Goal: Communication & Community: Ask a question

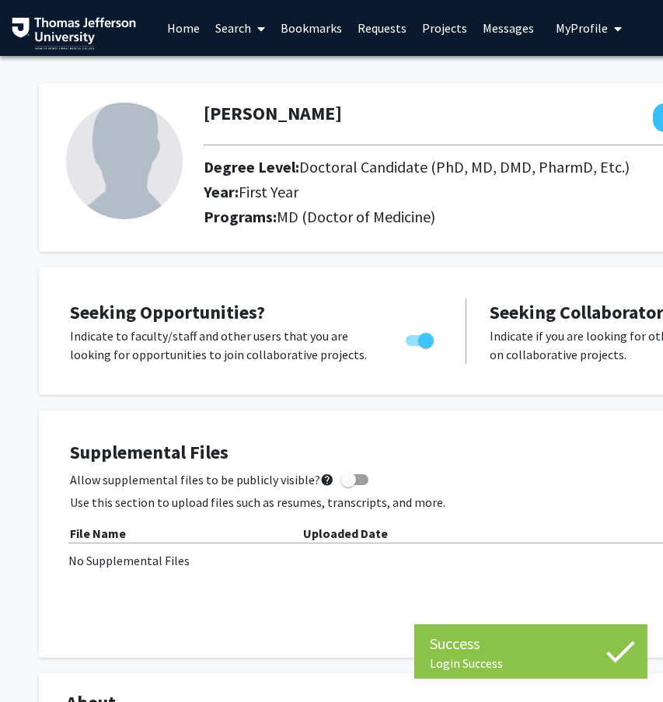
click at [246, 21] on link "Search" at bounding box center [240, 28] width 65 height 54
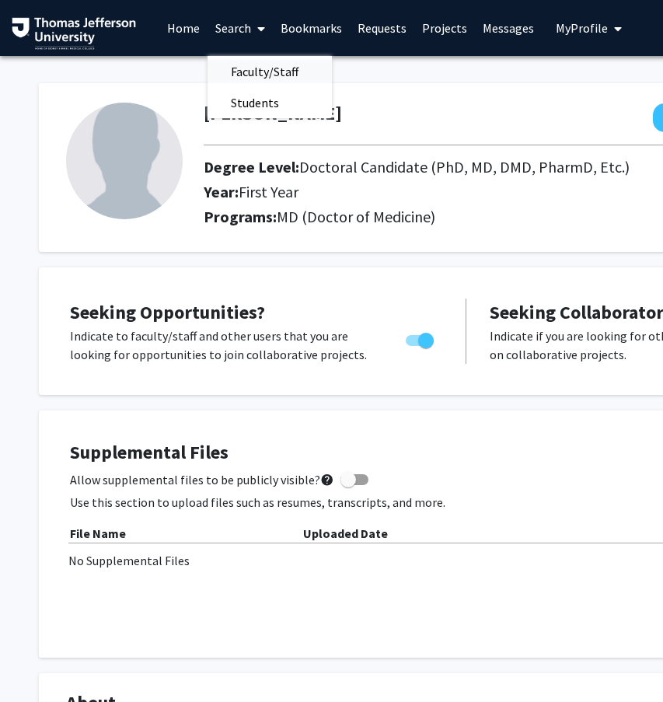
click at [261, 70] on span "Faculty/Staff" at bounding box center [265, 71] width 114 height 31
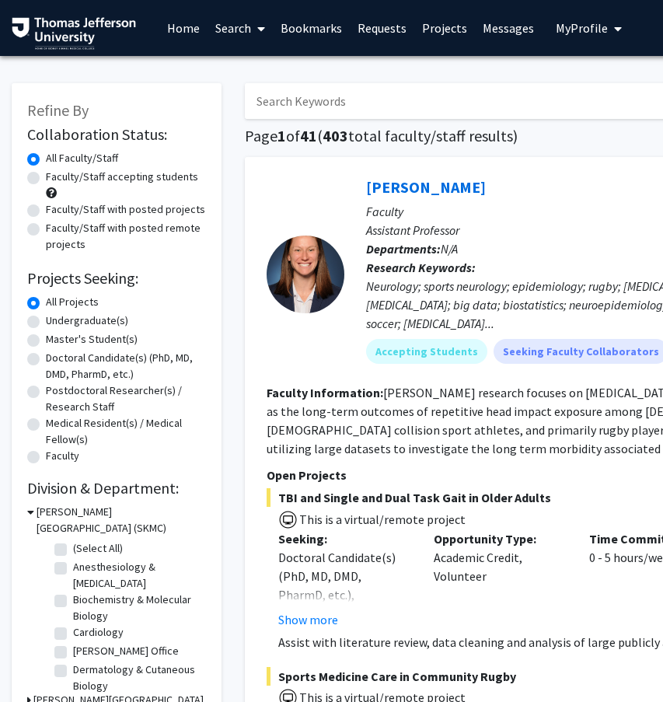
click at [46, 362] on label "Doctoral Candidate(s) (PhD, MD, DMD, PharmD, etc.)" at bounding box center [126, 366] width 160 height 33
click at [46, 360] on input "Doctoral Candidate(s) (PhD, MD, DMD, PharmD, etc.)" at bounding box center [51, 355] width 10 height 10
radio input "true"
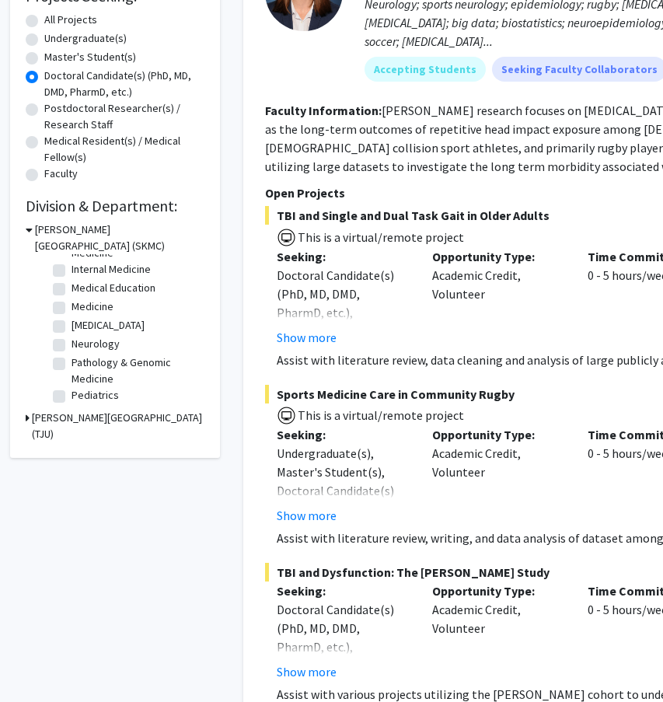
scroll to position [297, 2]
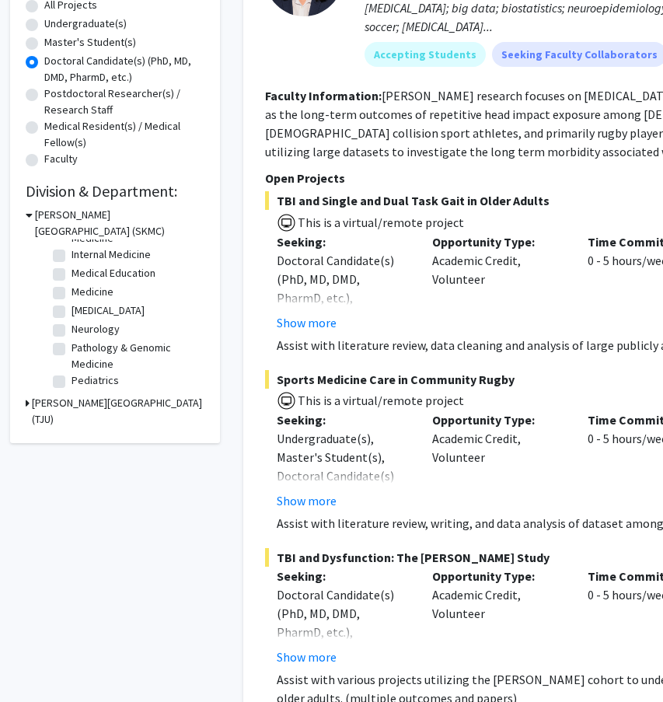
click at [72, 316] on label "[MEDICAL_DATA]" at bounding box center [108, 311] width 73 height 16
click at [72, 313] on input "[MEDICAL_DATA]" at bounding box center [77, 308] width 10 height 10
checkbox input "true"
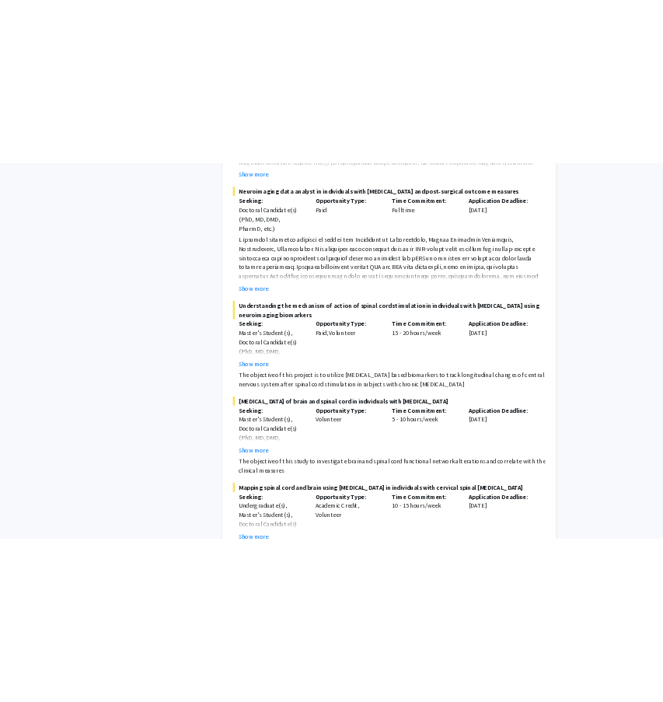
scroll to position [689, 0]
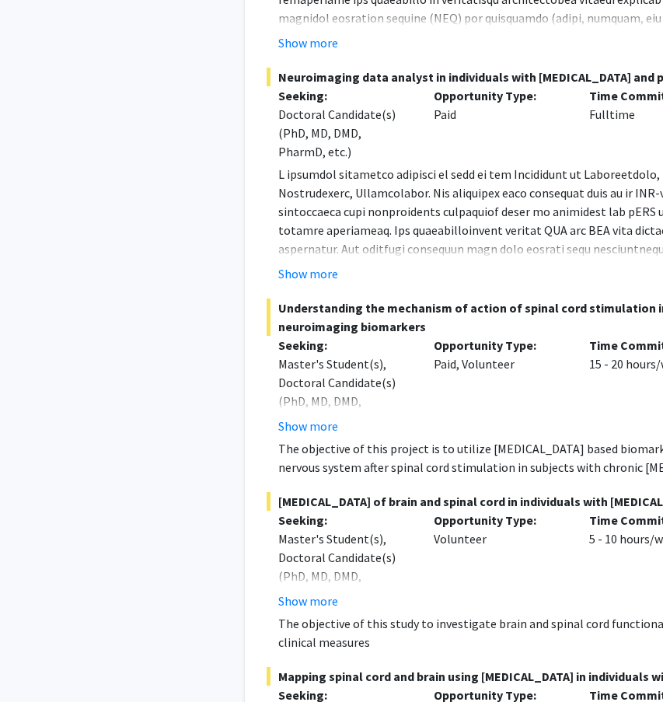
click at [72, 107] on div "Refine By Collaboration Status: Collaboration Status All Faculty/Staff Collabor…" at bounding box center [116, 156] width 233 height 1554
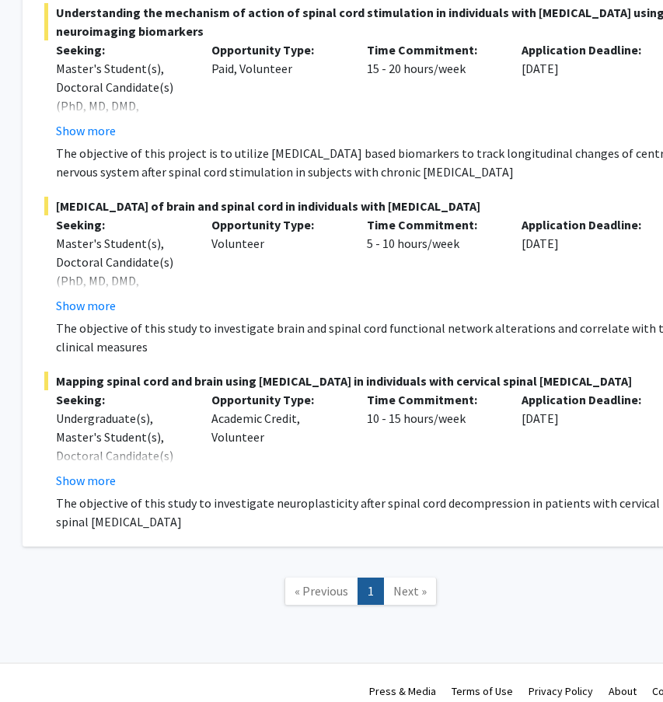
scroll to position [979, 256]
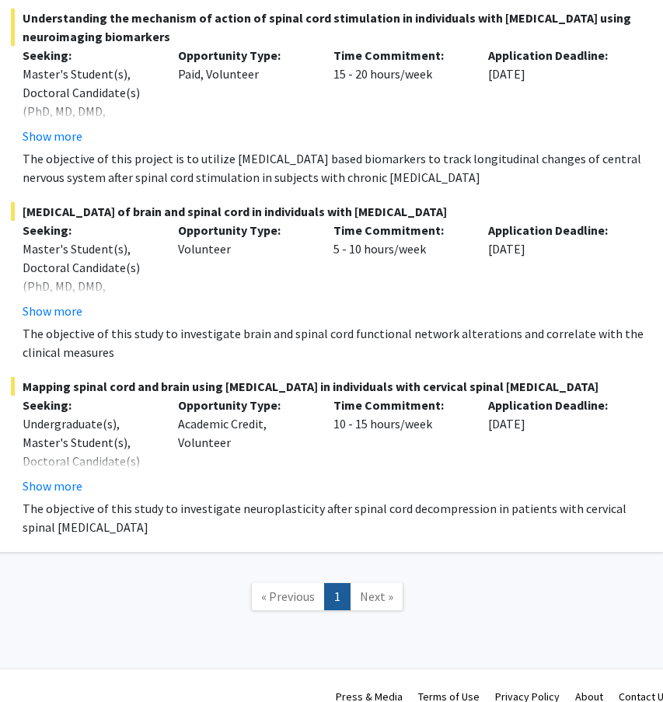
click at [65, 312] on button "Show more" at bounding box center [53, 311] width 60 height 19
click at [65, 312] on div "Master's Student(s), Doctoral Candidate(s) (PhD, MD, DMD, PharmD, etc.), Medica…" at bounding box center [89, 296] width 132 height 112
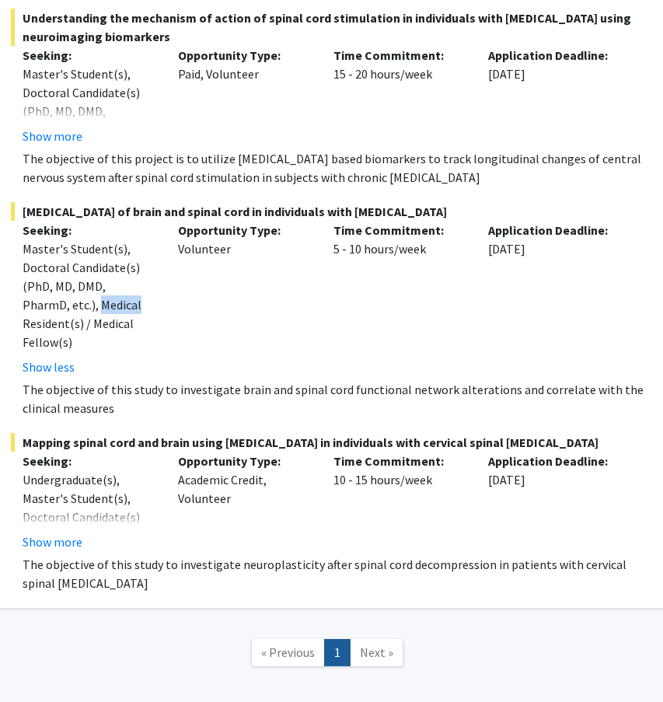
click at [65, 312] on div "Master's Student(s), Doctoral Candidate(s) (PhD, MD, DMD, PharmD, etc.), Medica…" at bounding box center [89, 296] width 132 height 112
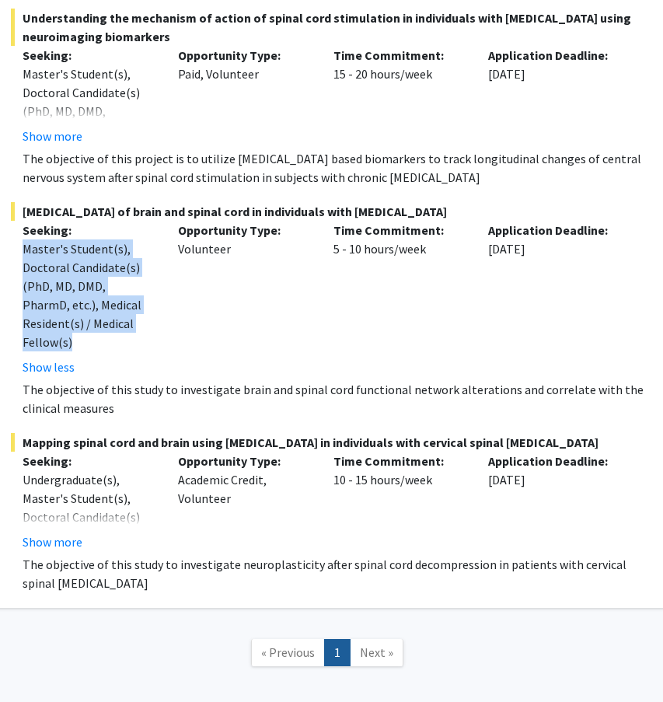
click at [164, 348] on div "Seeking: Master's Student(s), Doctoral Candidate(s) (PhD, MD, DMD, PharmD, etc.…" at bounding box center [89, 299] width 156 height 156
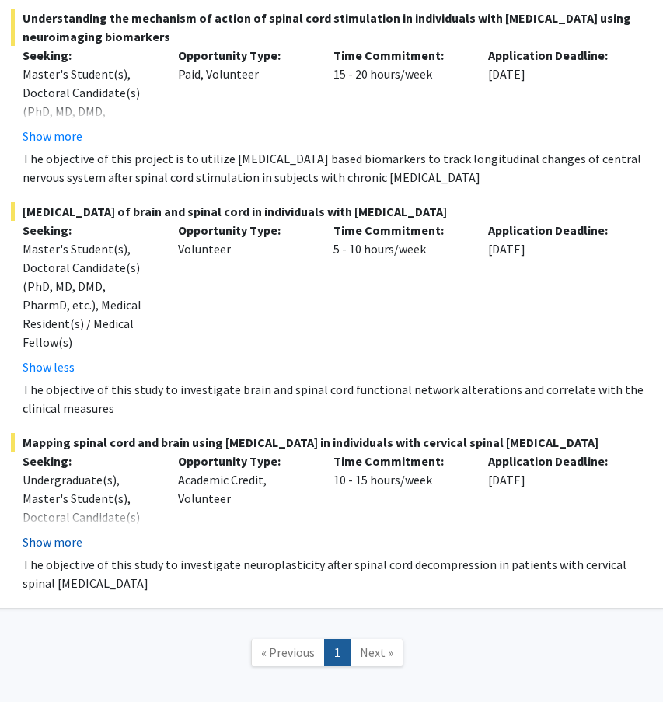
click at [55, 533] on button "Show more" at bounding box center [53, 542] width 60 height 19
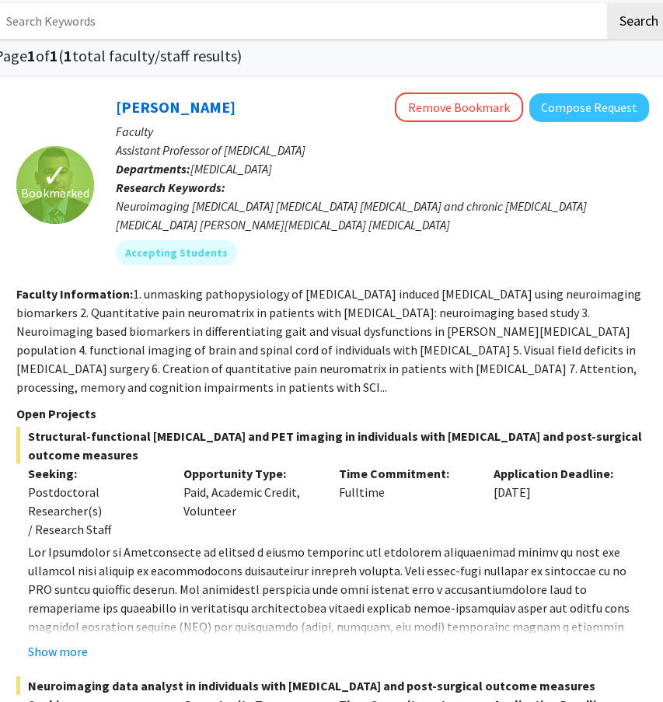
scroll to position [79, 250]
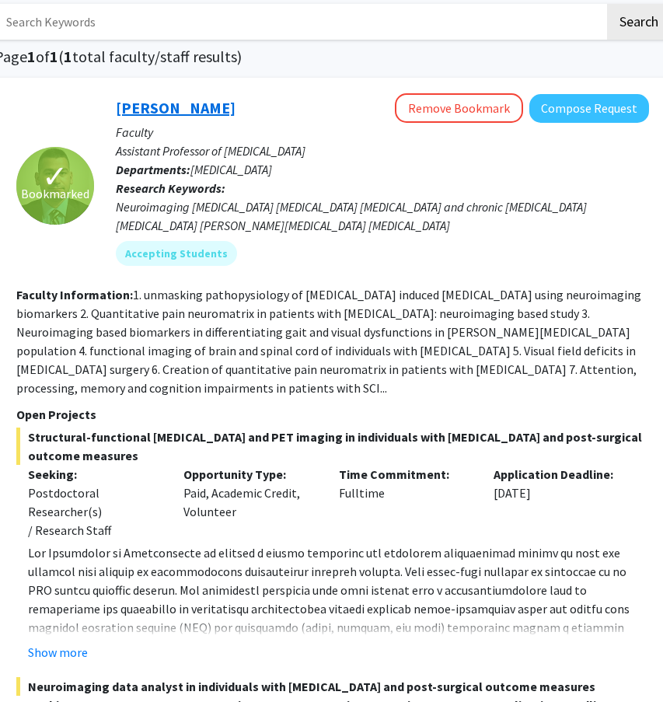
click at [177, 116] on link "[PERSON_NAME]" at bounding box center [176, 107] width 120 height 19
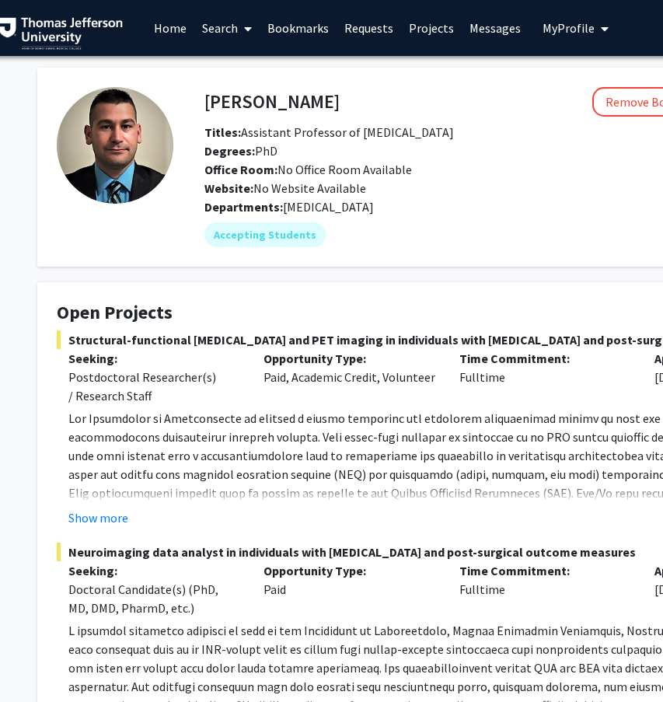
scroll to position [0, 13]
drag, startPoint x: 343, startPoint y: 100, endPoint x: 205, endPoint y: 100, distance: 138.4
click at [205, 100] on div "[PERSON_NAME] Remove Bookmark Compose Request" at bounding box center [527, 102] width 669 height 30
copy h4 "[PERSON_NAME]"
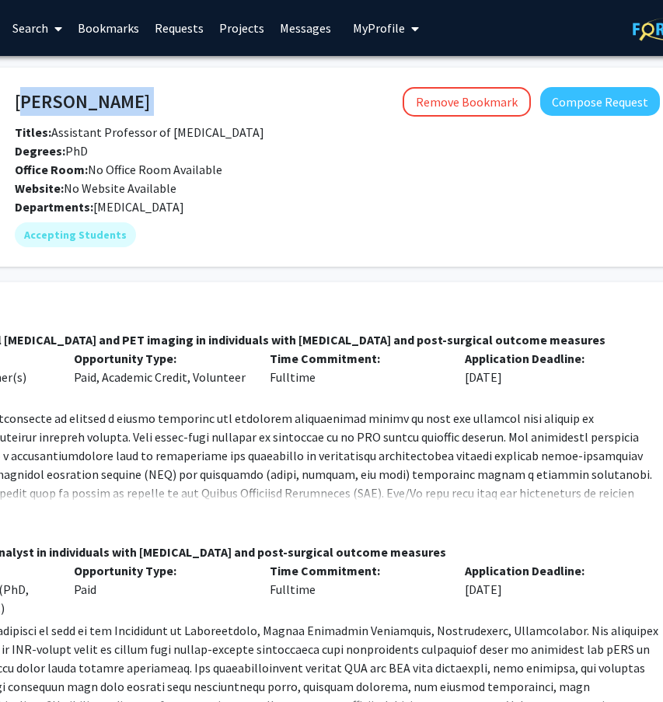
scroll to position [0, 203]
click at [607, 105] on button "Compose Request" at bounding box center [601, 101] width 120 height 29
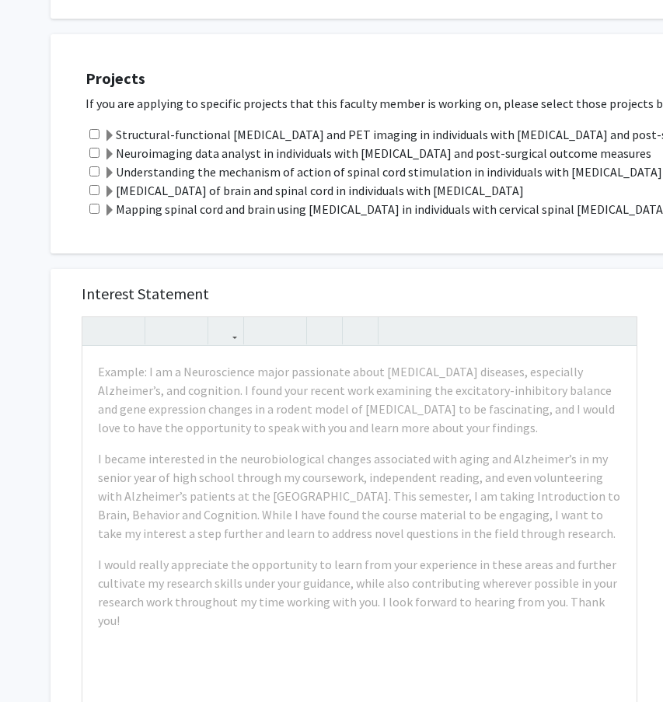
scroll to position [767, 2]
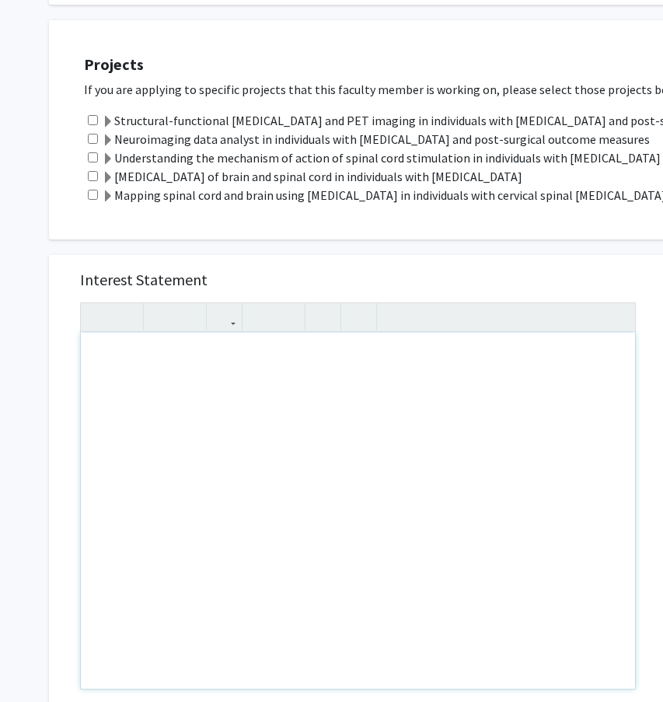
paste div "Note to users with screen readers: Please press Alt+0 or Option+0 to deactivate…"
type textarea "<p>Dear Dr. Alizadeh, </p><p>My name is Juan Garcia, and I am a first-year medi…"
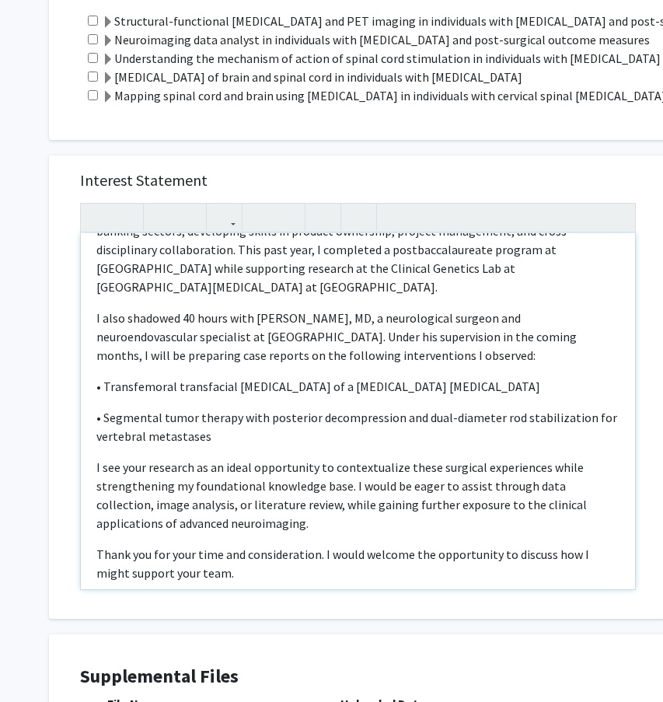
scroll to position [866, 1]
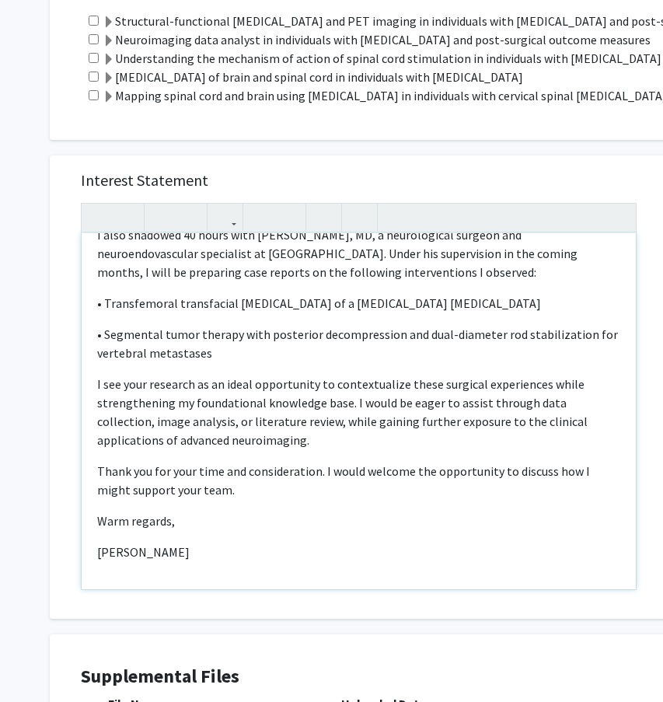
type textarea "<p>Dear Dr. Alizadeh, </p><p>My name is Juan Garcia, and I am a first-year medi…"
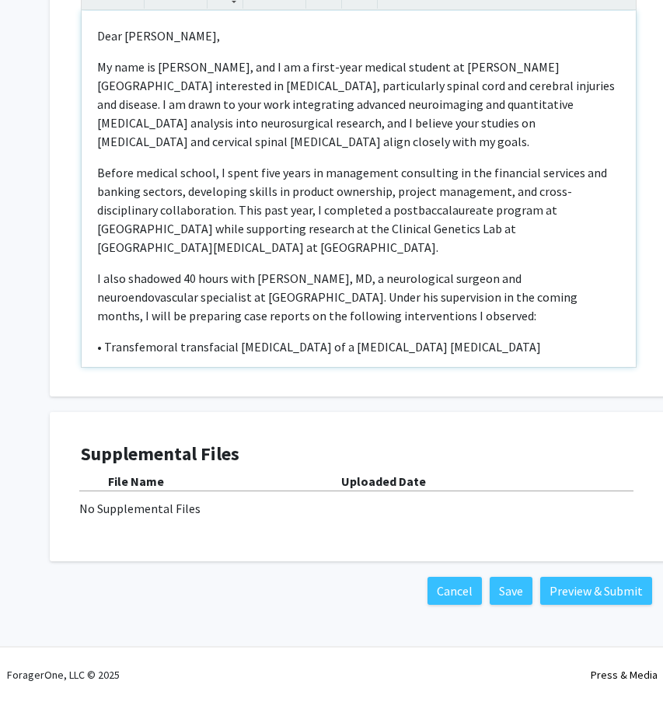
scroll to position [1090, 1]
click at [397, 534] on div "Supplemental Files File Name Uploaded Date No Supplemental Files" at bounding box center [358, 487] width 587 height 118
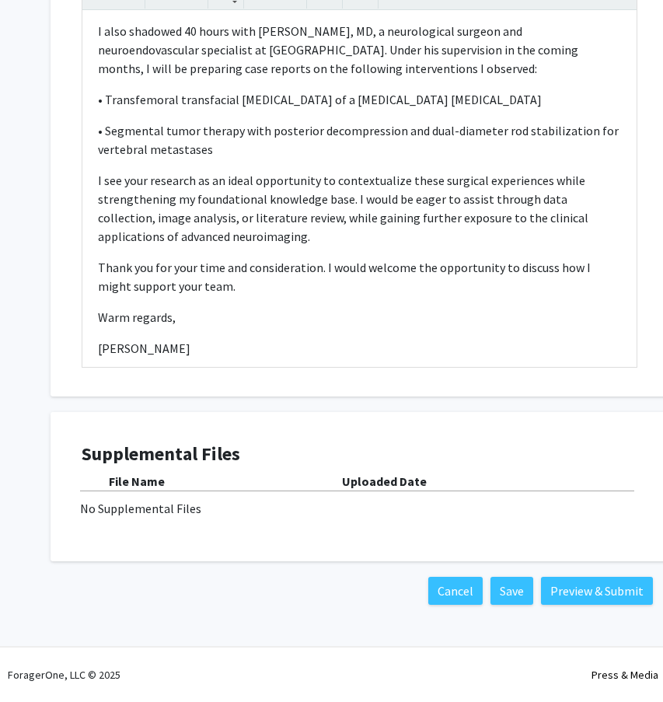
scroll to position [1090, 0]
click at [165, 509] on div "No Supplemental Files" at bounding box center [359, 508] width 559 height 19
click at [223, 513] on div "No Supplemental Files" at bounding box center [359, 508] width 559 height 19
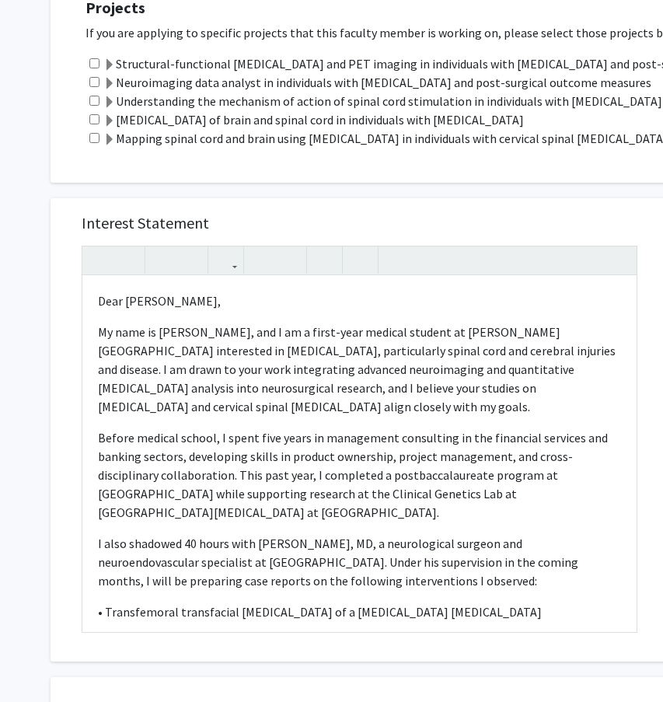
scroll to position [0, 0]
click at [227, 148] on label "Mapping spinal cord and brain using [MEDICAL_DATA] in individuals with cervical…" at bounding box center [385, 138] width 565 height 19
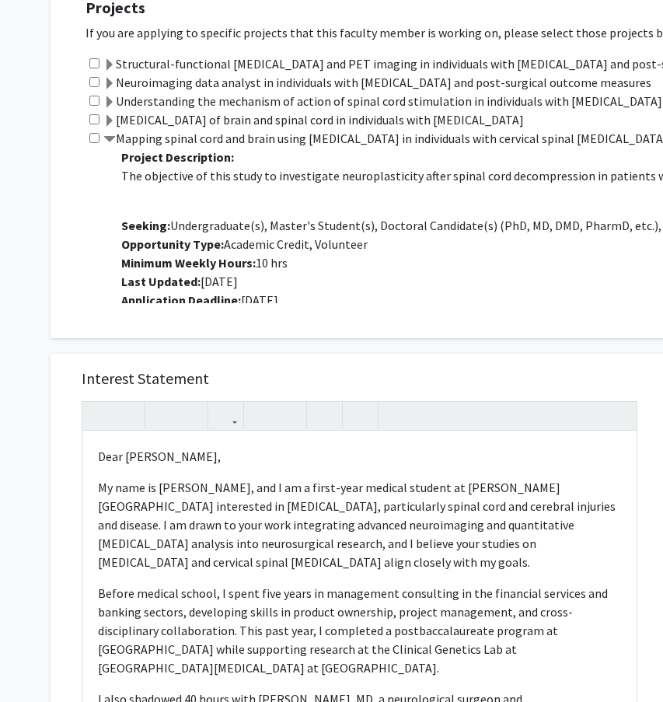
click at [216, 124] on label "[MEDICAL_DATA] of brain and spinal cord in individuals with [MEDICAL_DATA]" at bounding box center [313, 119] width 421 height 19
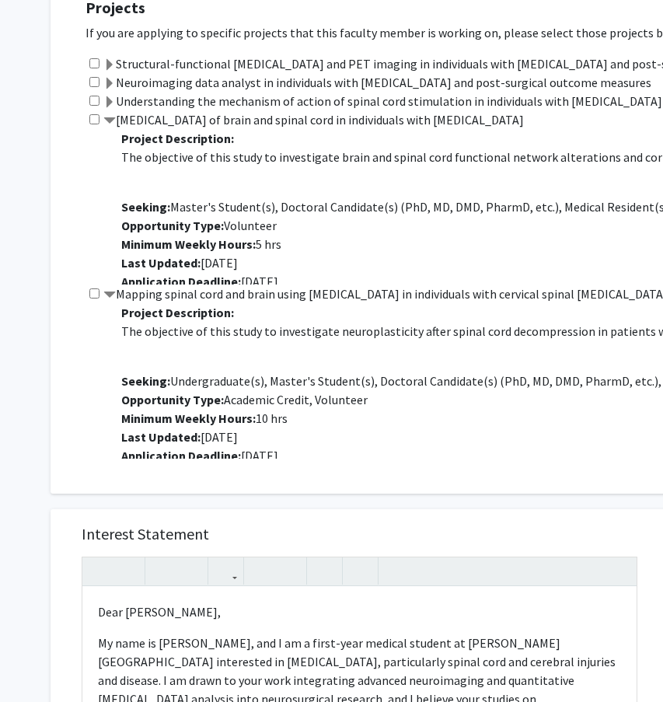
click at [89, 122] on input "checkbox" at bounding box center [94, 119] width 10 height 10
checkbox input "true"
click at [107, 121] on span at bounding box center [109, 121] width 12 height 12
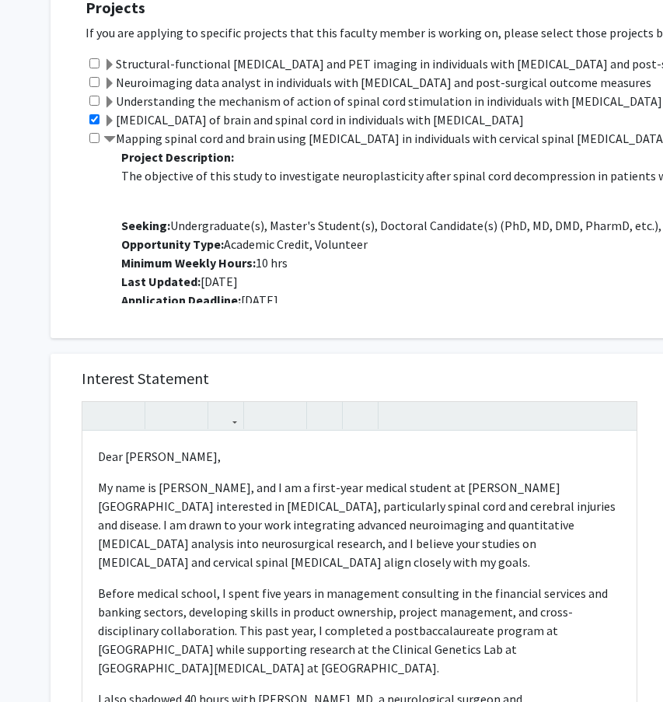
click at [93, 141] on input "checkbox" at bounding box center [94, 138] width 10 height 10
checkbox input "true"
click at [108, 138] on span at bounding box center [109, 140] width 12 height 12
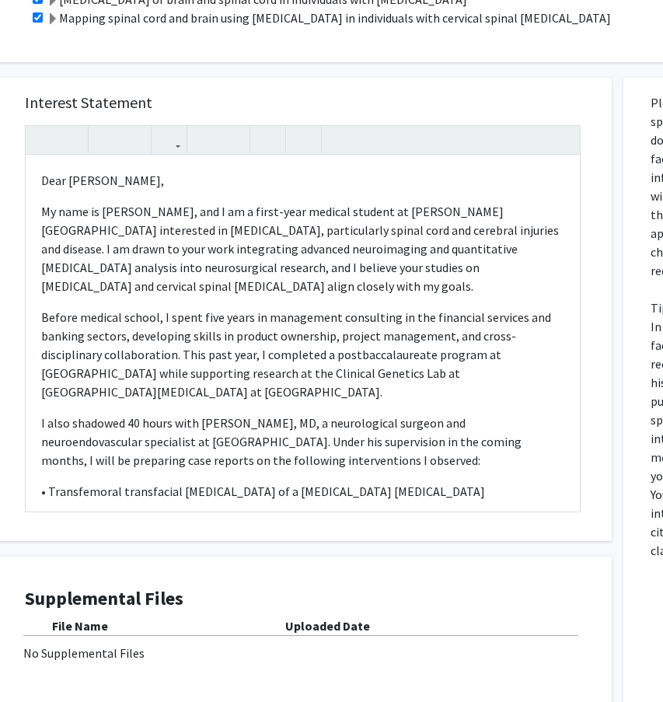
scroll to position [944, 55]
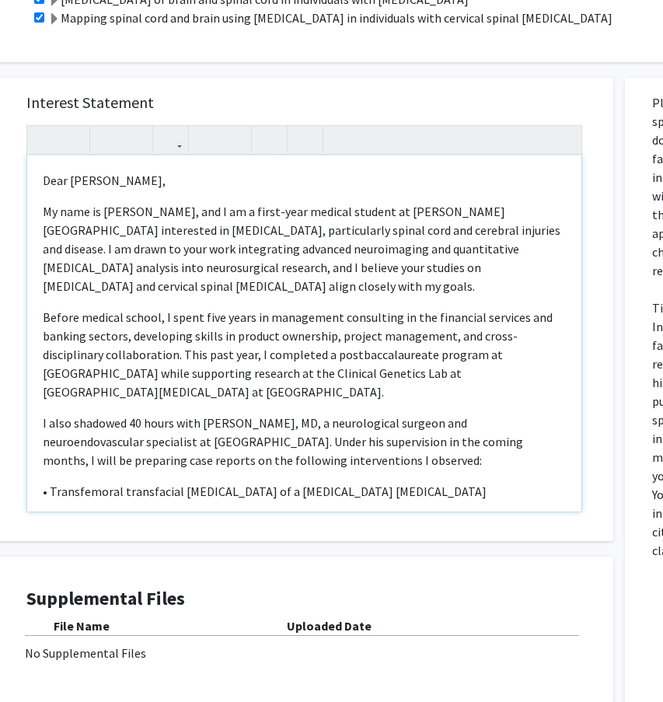
click at [68, 230] on p "My name is Juan Garcia, and I am a first-year medical student at Sidney Kimmel …" at bounding box center [304, 248] width 523 height 93
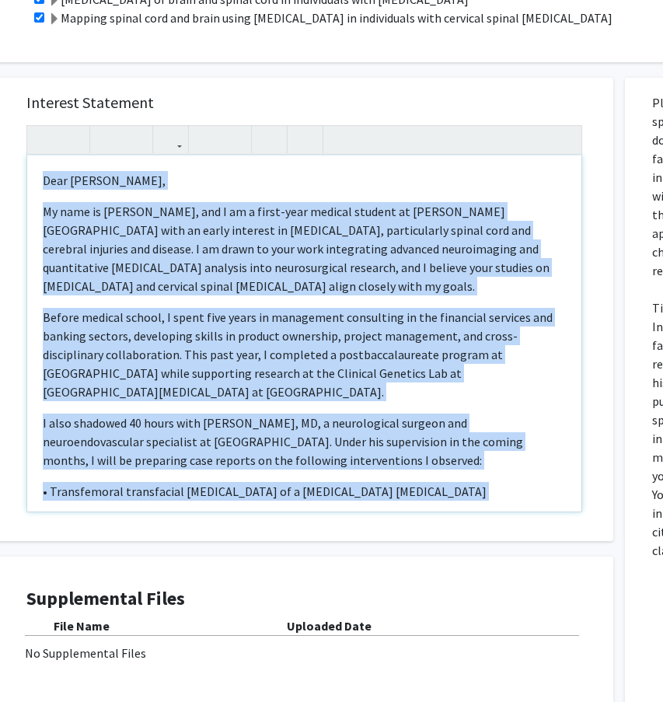
copy div "Dear Dr. Alizadeh, My name is Juan Garcia, and I am a first-year medical stude…"
click at [458, 380] on p "Before medical school, I spent five years in management consulting in the finan…" at bounding box center [304, 354] width 523 height 93
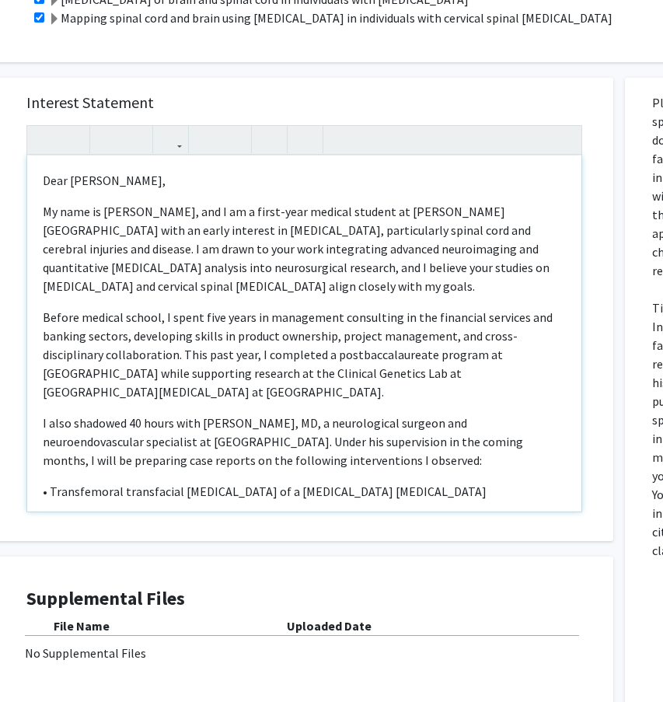
click at [78, 234] on p "My name is Juan Garcia, and I am a first-year medical student at Sidney Kimmel …" at bounding box center [304, 248] width 523 height 93
drag, startPoint x: 160, startPoint y: 234, endPoint x: 44, endPoint y: 232, distance: 115.9
click at [44, 232] on p "My name is Juan Garcia, and I am a first-year medical student at Sidney Kimmel …" at bounding box center [304, 248] width 523 height 93
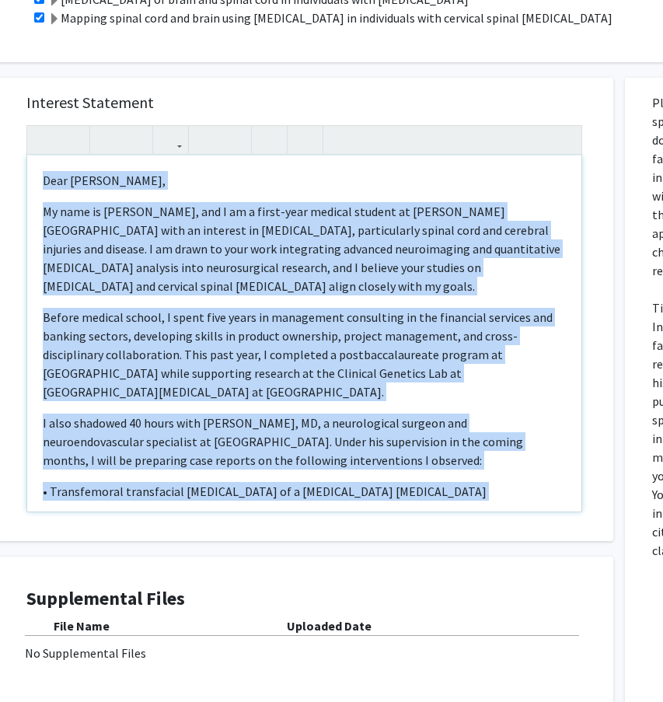
copy div "Dear Dr. Alizadeh, My name is Juan Garcia, and I am a first-year medical stude…"
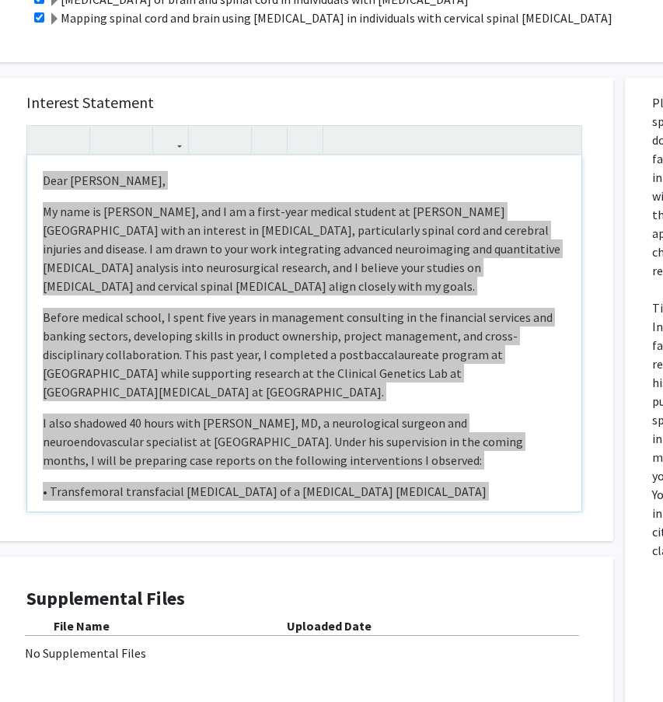
click at [387, 269] on p "My name is Juan Garcia, and I am a first-year medical student at Sidney Kimmel …" at bounding box center [304, 248] width 523 height 93
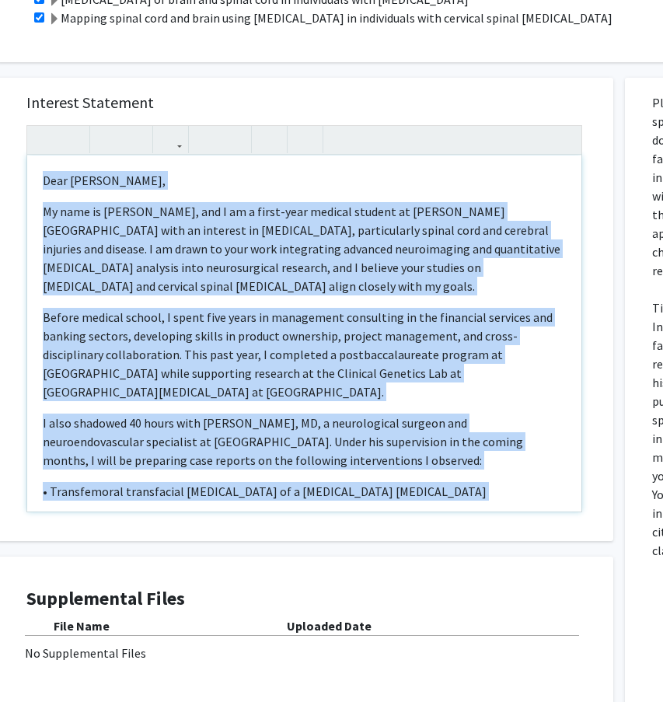
click at [305, 292] on p "My name is Juan Garcia, and I am a first-year medical student at Sidney Kimmel …" at bounding box center [304, 248] width 523 height 93
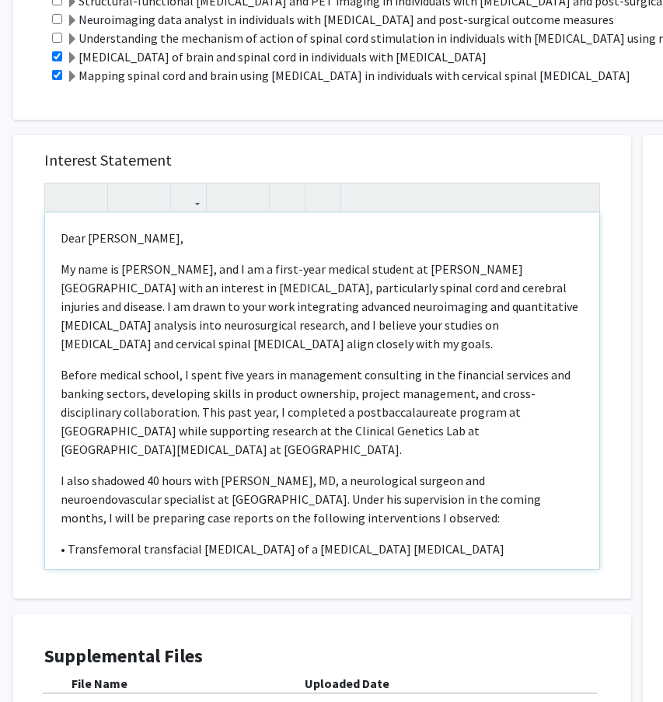
scroll to position [894, 37]
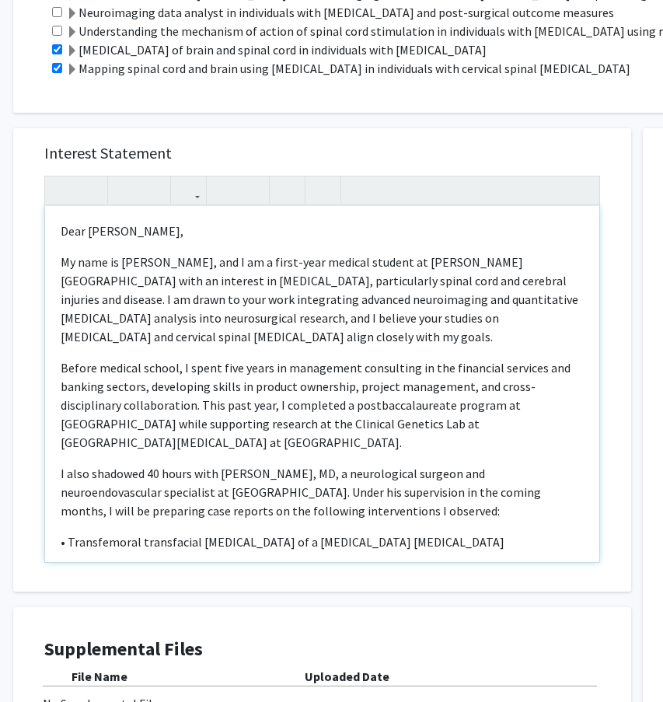
click at [166, 234] on p "Dear Dr. Alizadeh," at bounding box center [322, 231] width 523 height 19
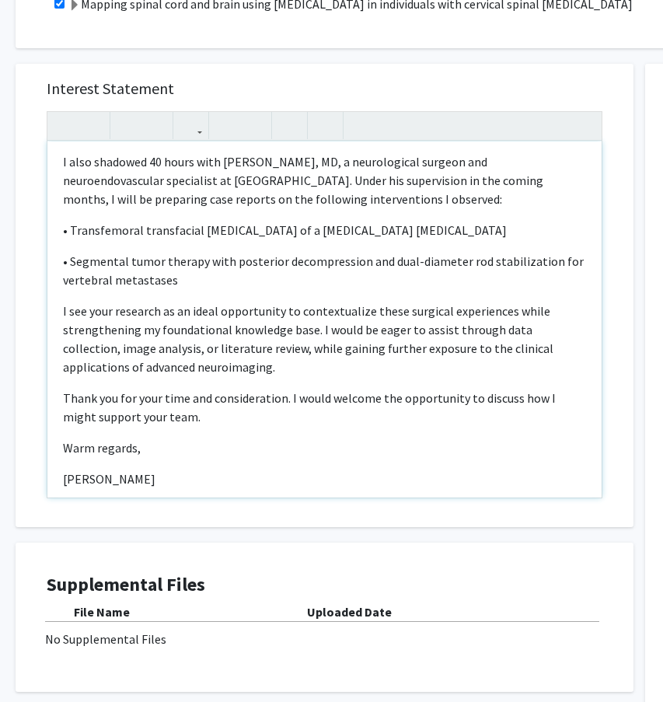
scroll to position [950, 33]
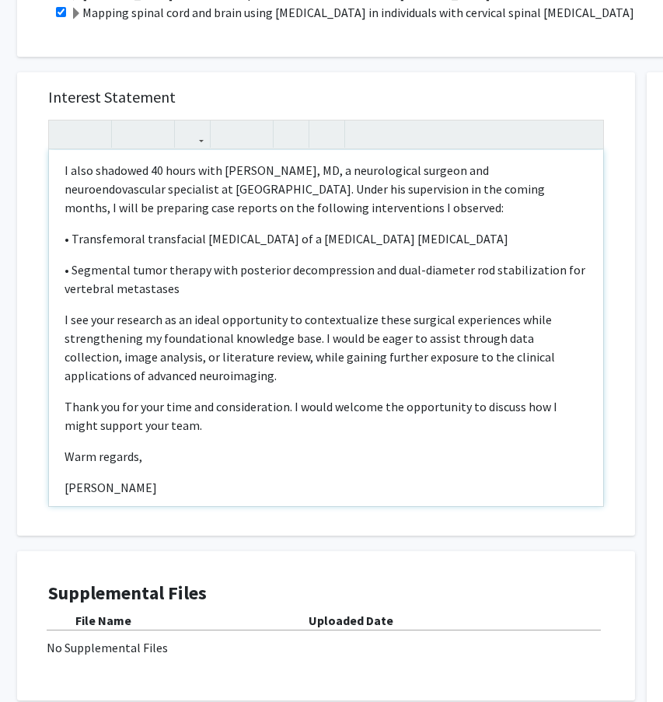
click at [209, 366] on p "I see your research as an ideal opportunity to contextualize these surgical exp…" at bounding box center [326, 347] width 523 height 75
click at [170, 412] on p "Thank you for your time and consideration. I would welcome the opportunity to d…" at bounding box center [326, 415] width 523 height 37
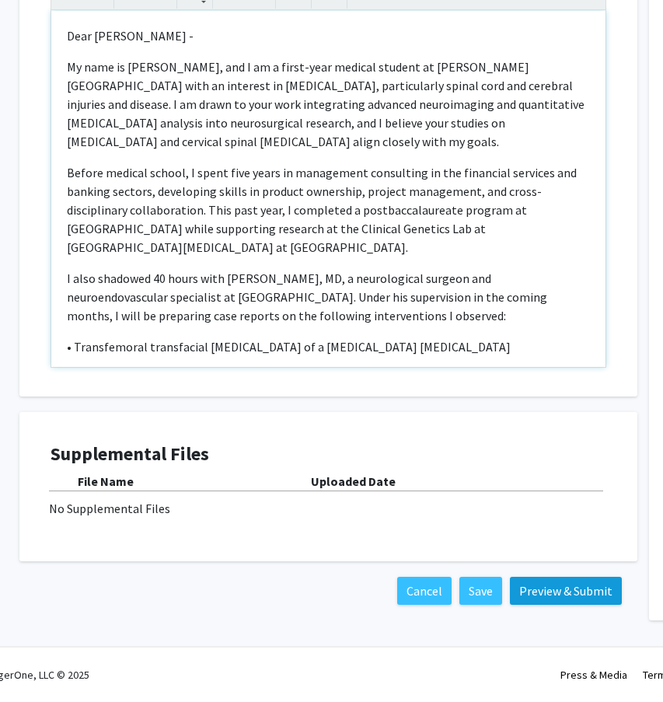
scroll to position [1090, 31]
click at [560, 592] on button "Preview & Submit" at bounding box center [566, 591] width 112 height 28
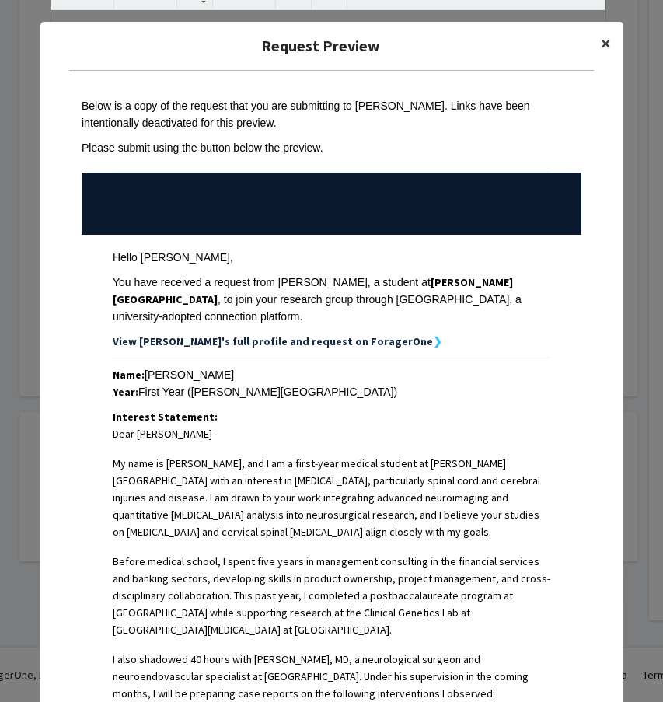
scroll to position [0, 0]
click at [603, 36] on span "×" at bounding box center [606, 43] width 10 height 24
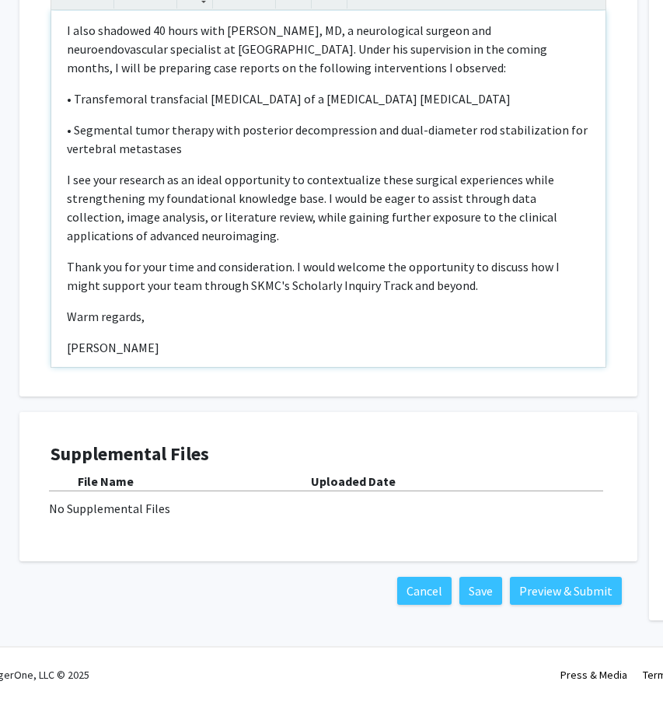
scroll to position [247, 0]
drag, startPoint x: 506, startPoint y: 163, endPoint x: 403, endPoint y: 163, distance: 102.7
click at [403, 171] on p "I see your research as an ideal opportunity to contextualize these surgical exp…" at bounding box center [328, 208] width 523 height 75
click at [419, 171] on p "I see your research as an ideal opportunity to contextualize these surgical exp…" at bounding box center [328, 208] width 523 height 75
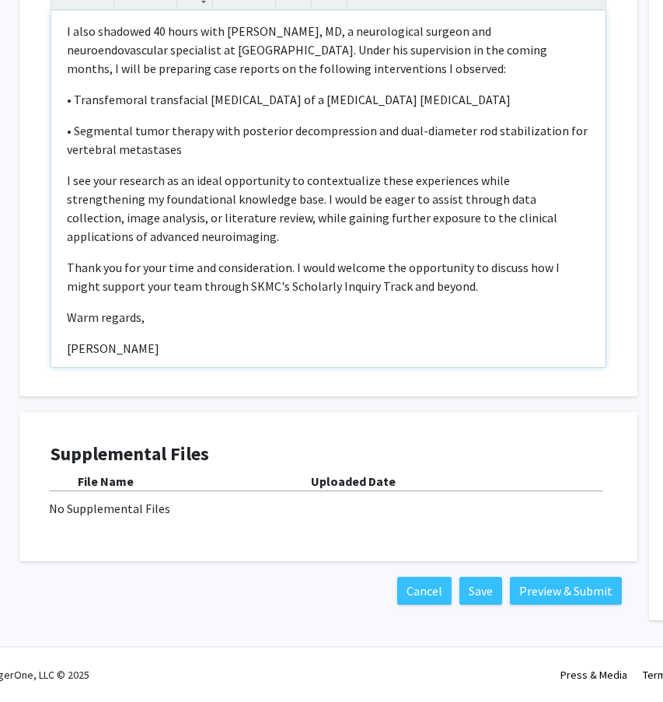
click at [424, 318] on div "Dear Dr. Alizadeh - My name is Juan Garcia, and I am a first-year medical stude…" at bounding box center [328, 189] width 555 height 356
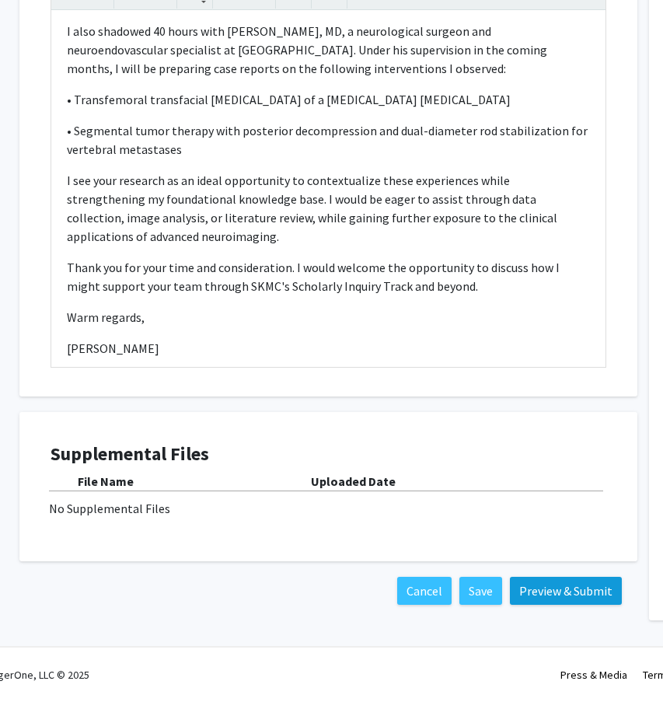
click at [555, 600] on button "Preview & Submit" at bounding box center [566, 591] width 112 height 28
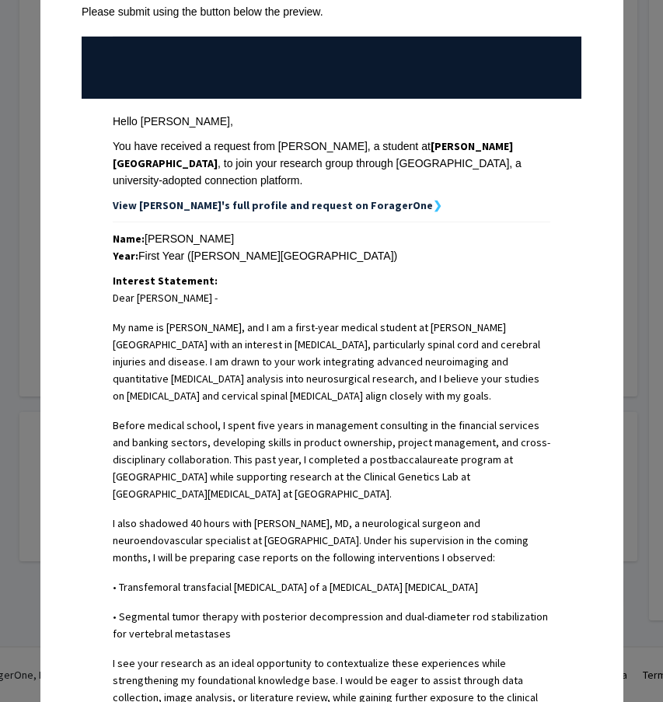
scroll to position [2, 0]
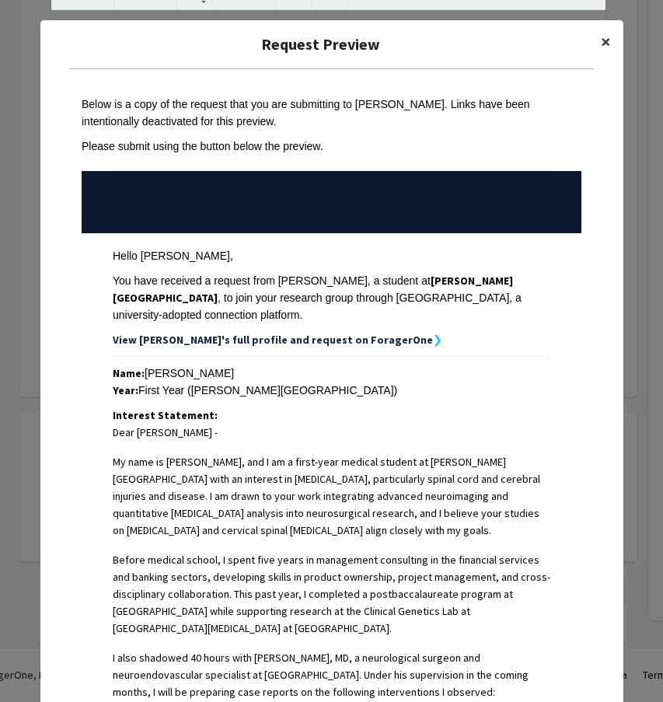
click at [600, 37] on button "×" at bounding box center [606, 42] width 35 height 44
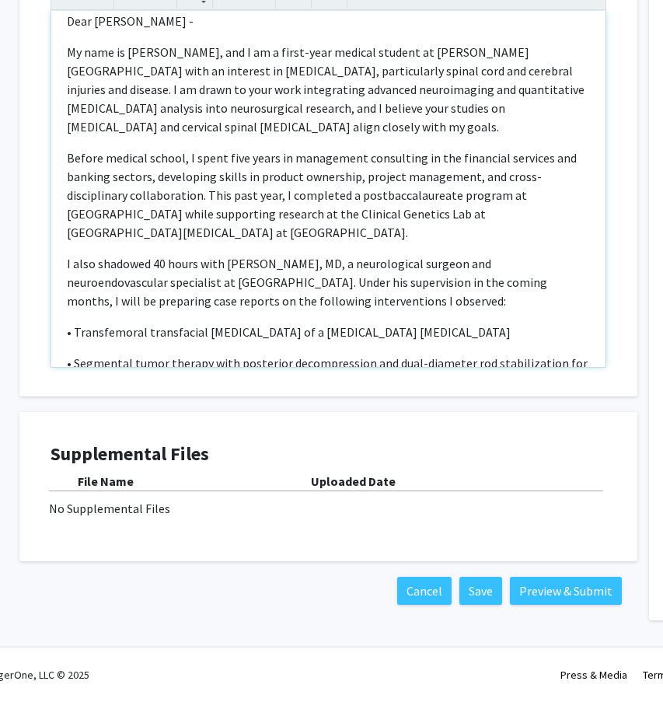
scroll to position [4, 0]
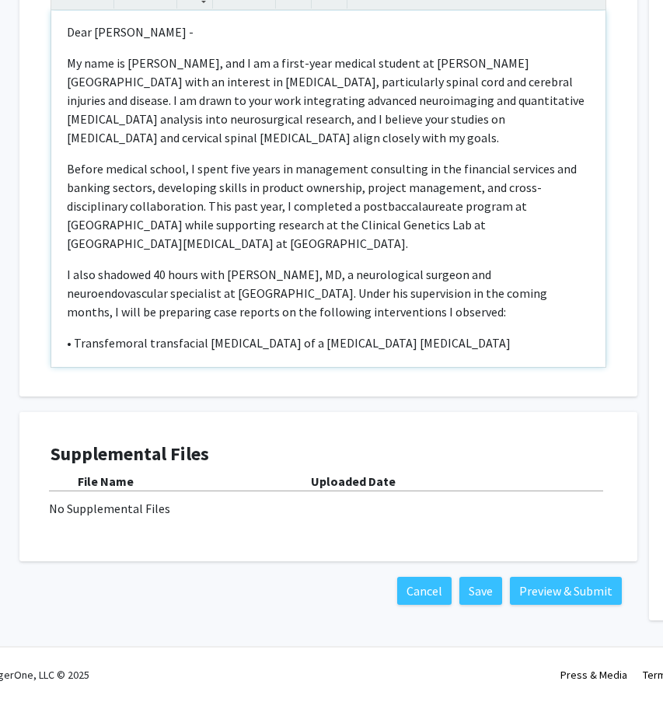
click at [313, 224] on p "Before medical school, I spent five years in management consulting in the finan…" at bounding box center [328, 205] width 523 height 93
type textarea "<p>Dear Dr. Alizadeh -&nbsp;</p><p>My name is Juan Garcia, and I am a first-yea…"
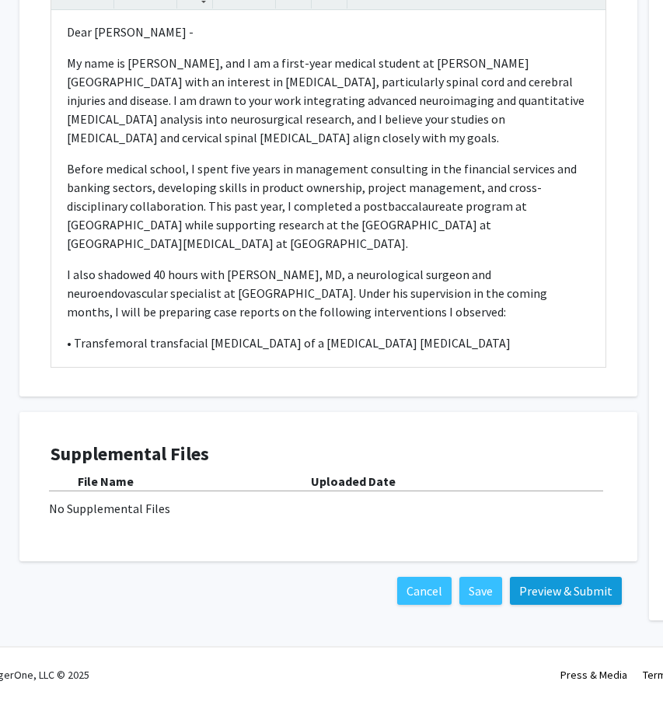
click at [543, 592] on button "Preview & Submit" at bounding box center [566, 591] width 112 height 28
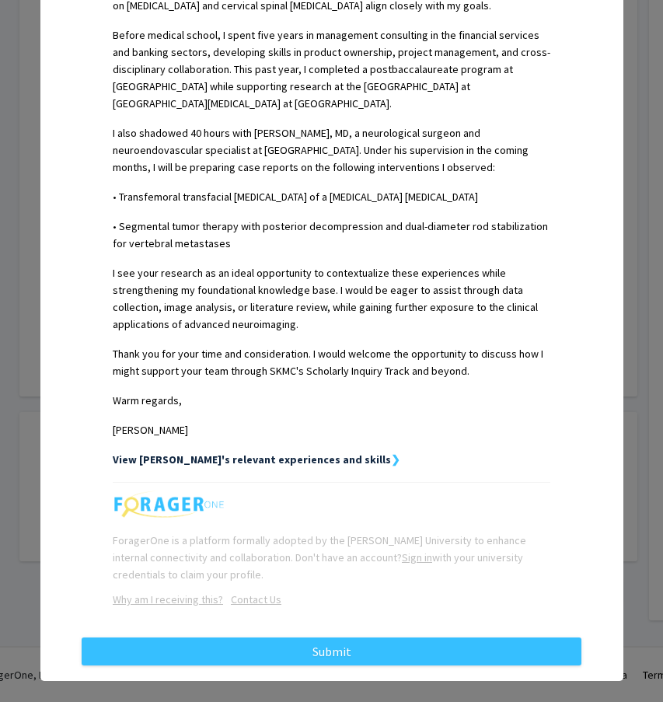
scroll to position [526, 0]
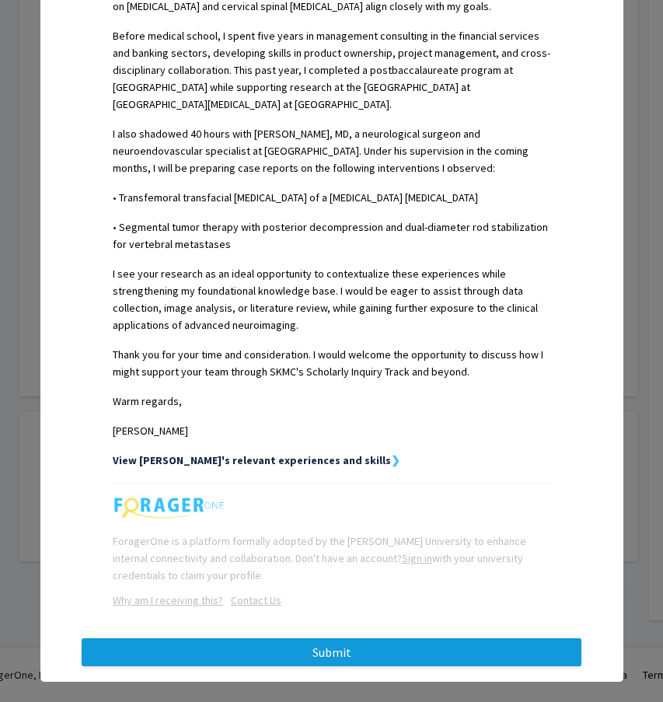
click at [397, 639] on button "Submit" at bounding box center [332, 653] width 500 height 28
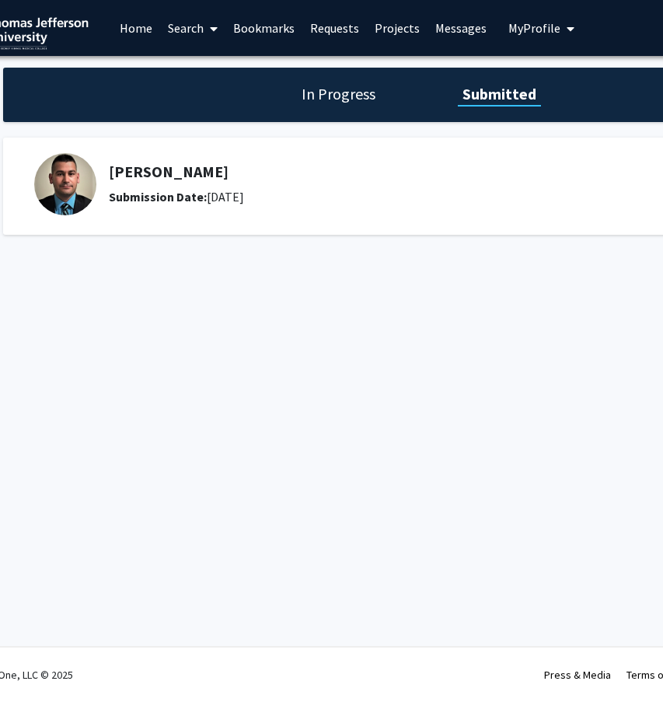
scroll to position [0, 50]
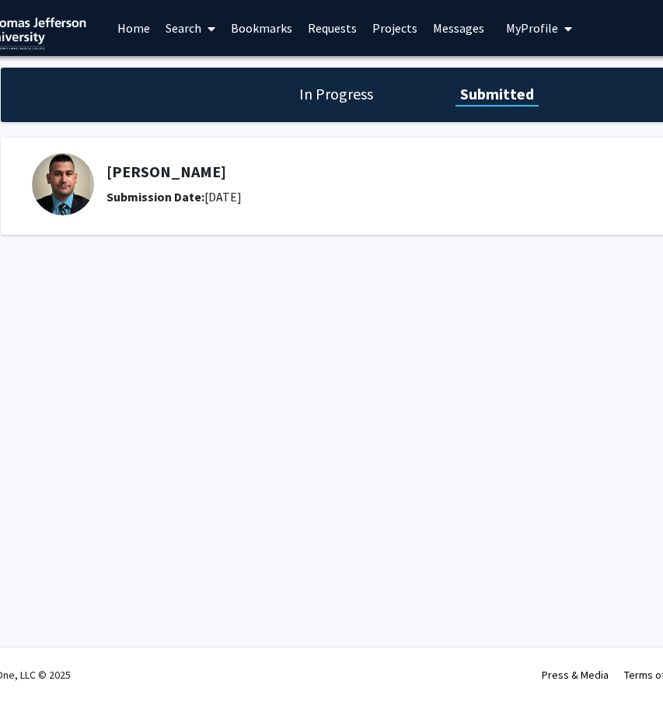
click at [534, 24] on span "My Profile" at bounding box center [532, 28] width 52 height 16
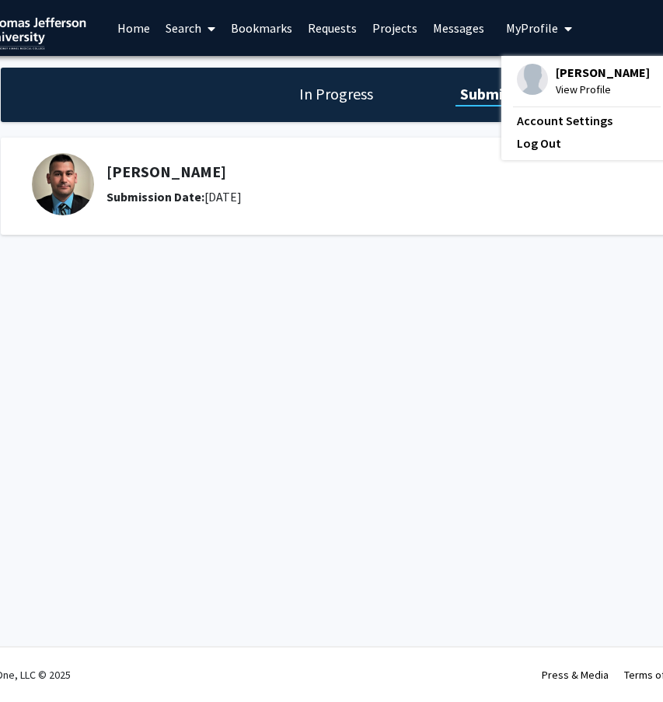
click at [558, 78] on span "[PERSON_NAME]" at bounding box center [603, 72] width 94 height 17
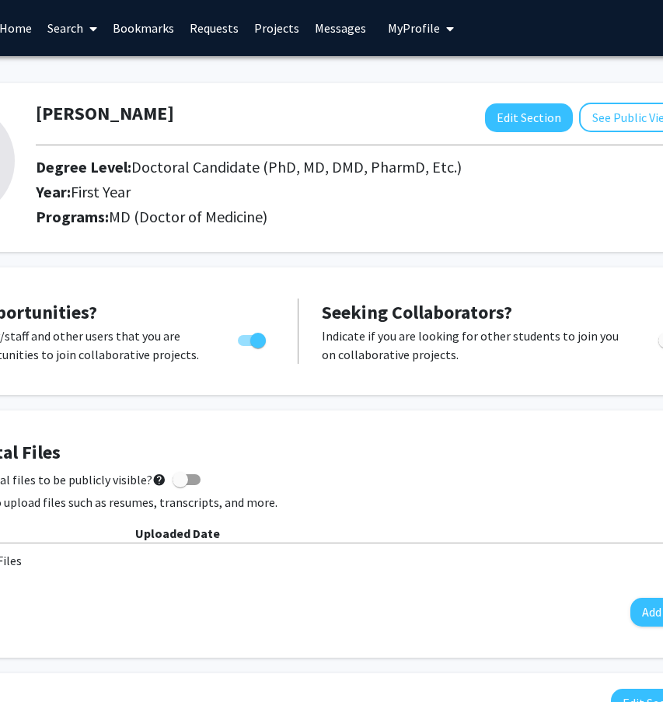
scroll to position [0, 189]
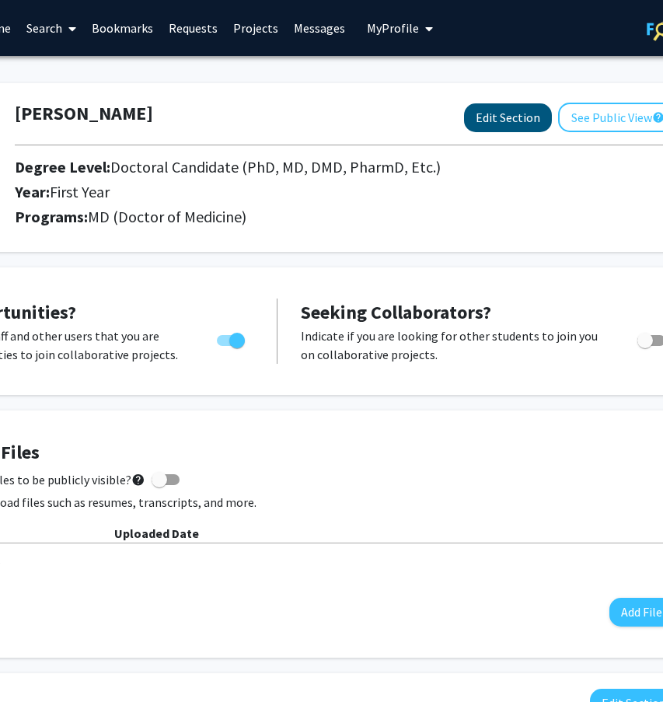
click at [474, 129] on button "Edit Section" at bounding box center [508, 117] width 88 height 29
select select "first_year"
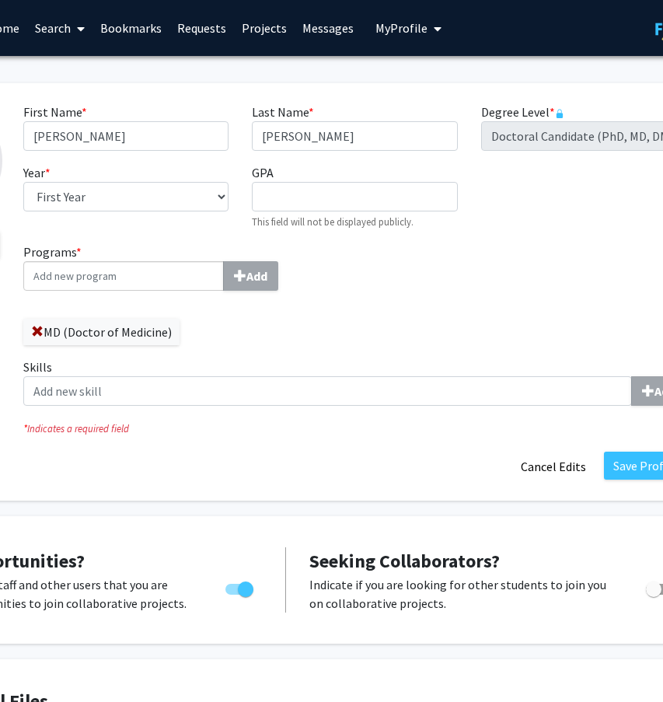
scroll to position [0, 0]
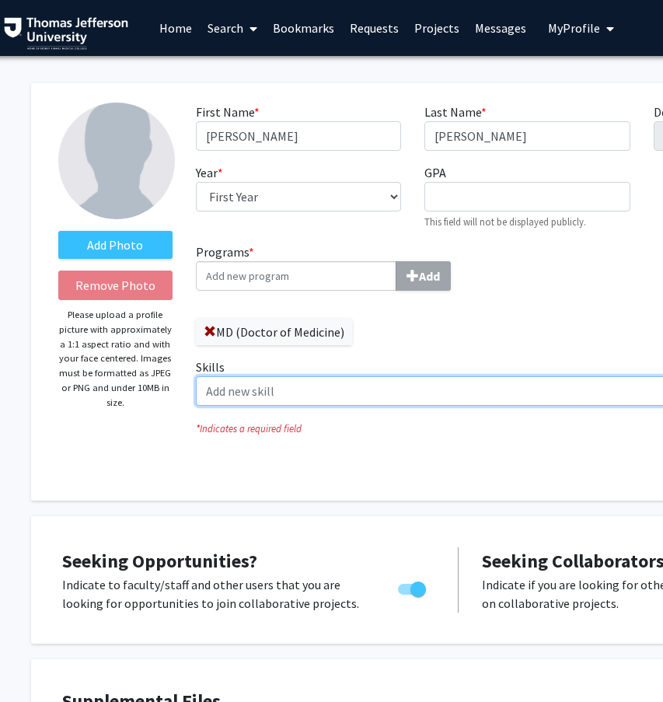
click at [274, 390] on input "Skills Add" at bounding box center [500, 391] width 609 height 30
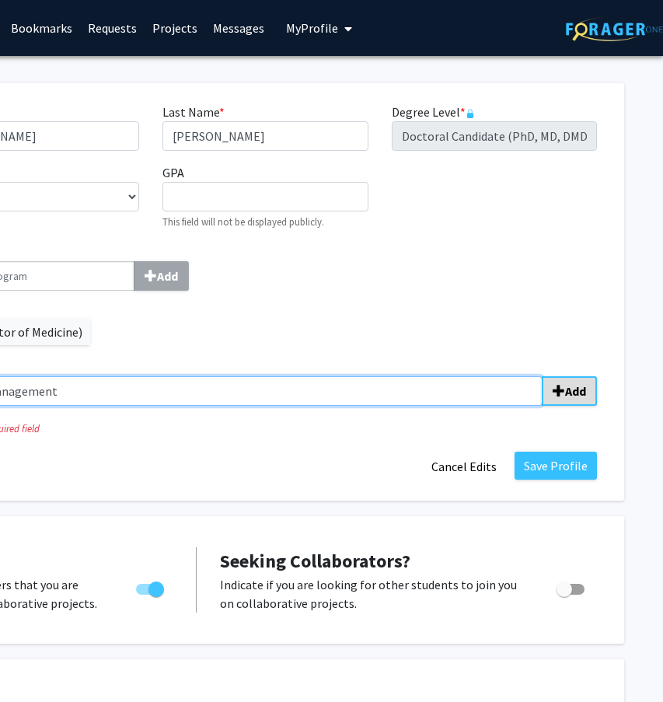
type input "Project Management"
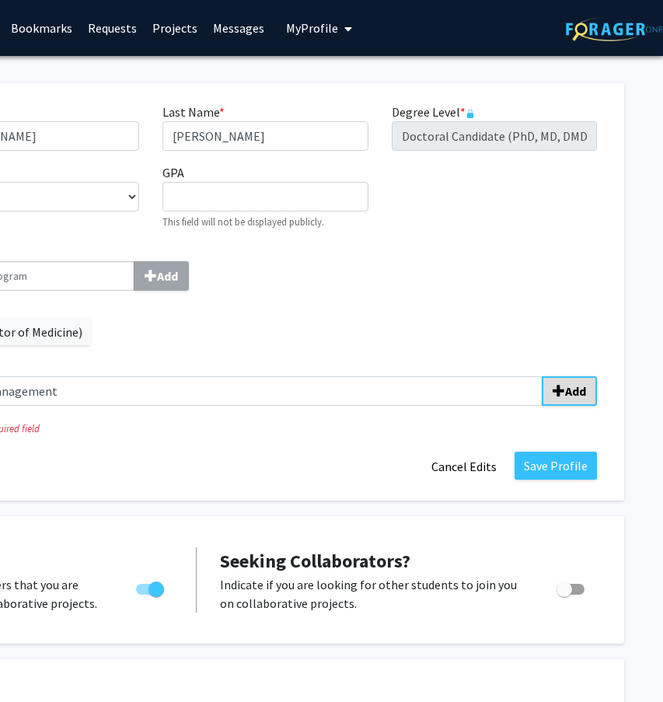
click at [564, 390] on span "submit" at bounding box center [559, 391] width 12 height 12
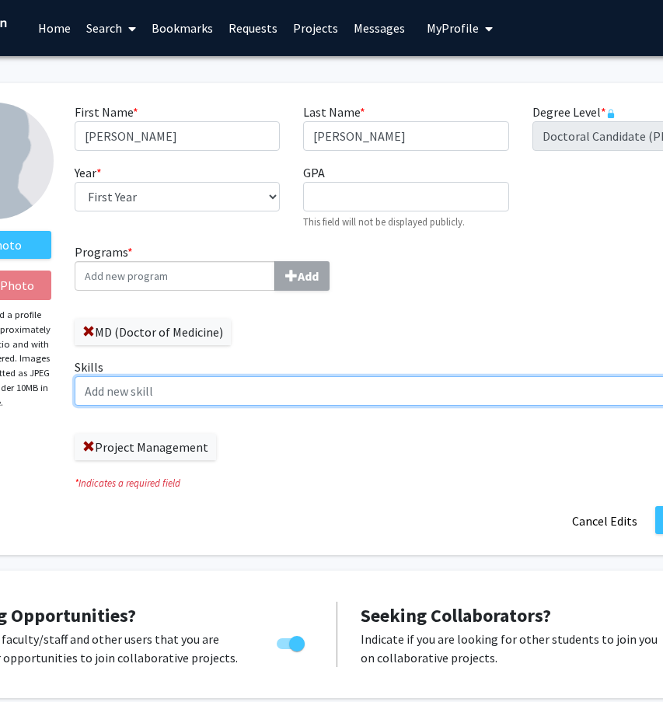
click at [204, 393] on input "Skills Add" at bounding box center [379, 391] width 609 height 30
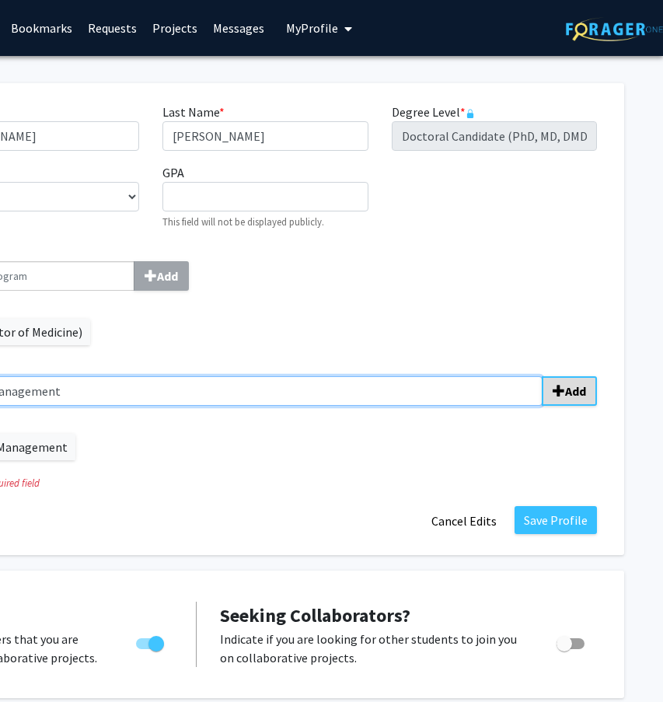
type input "Product Management"
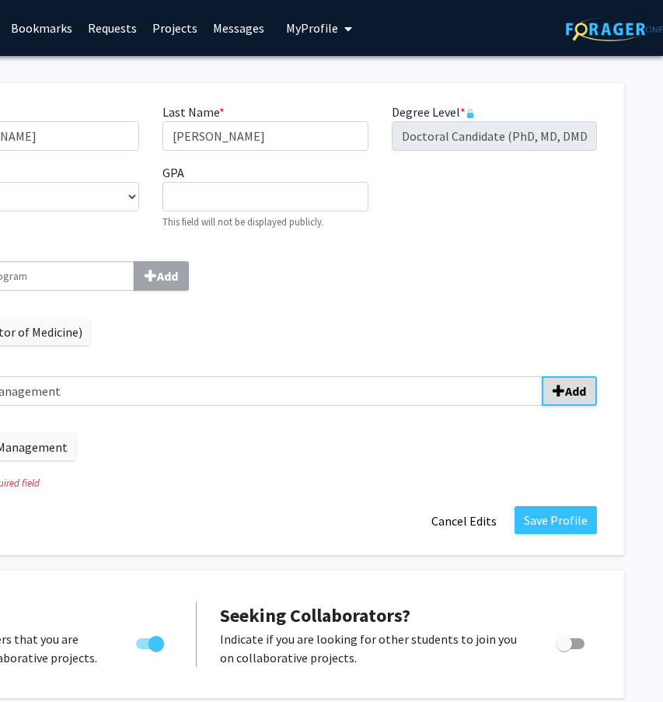
click at [563, 395] on span "submit" at bounding box center [559, 391] width 12 height 12
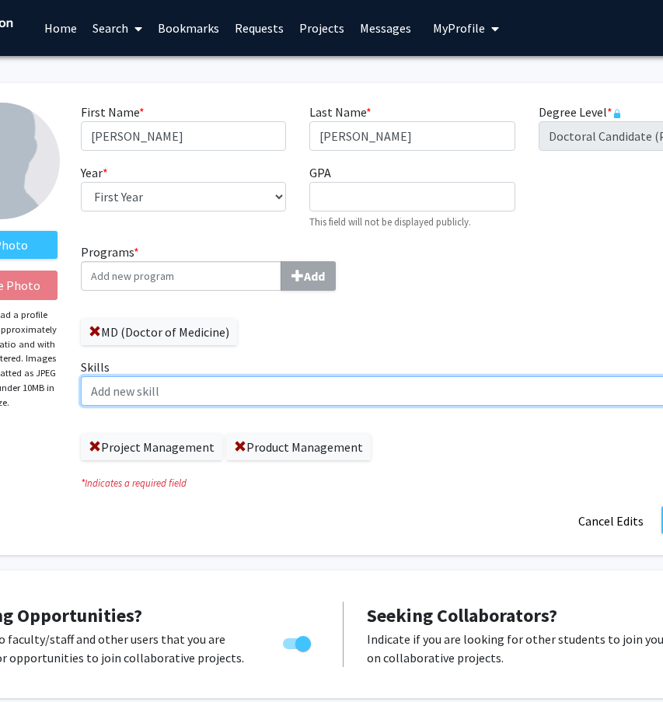
click at [334, 391] on input "Skills Add" at bounding box center [385, 391] width 609 height 30
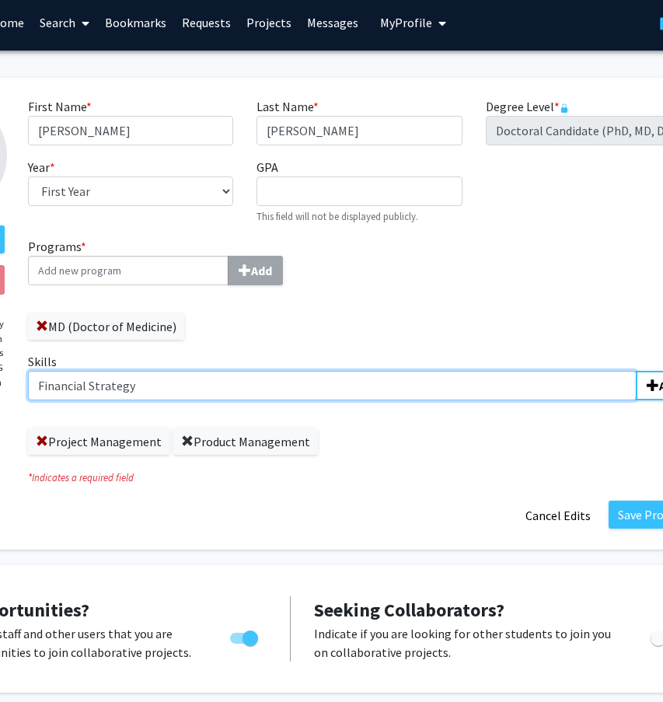
type input "Financial Strategy"
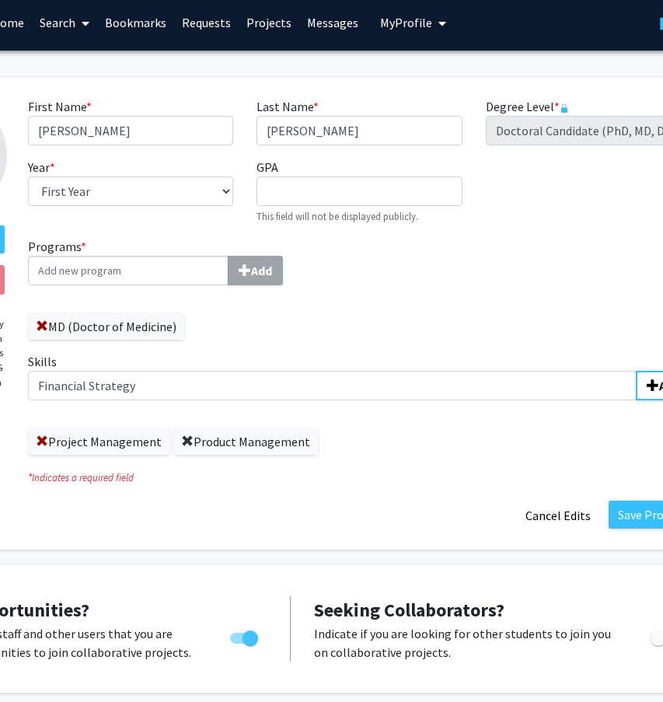
click at [183, 442] on span at bounding box center [187, 442] width 12 height 12
click at [38, 443] on span at bounding box center [42, 442] width 12 height 12
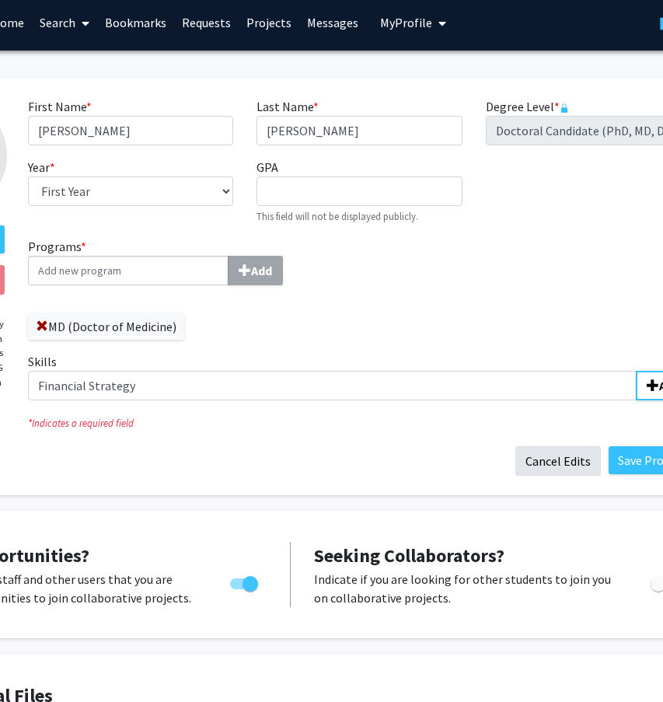
click at [565, 465] on button "Cancel Edits" at bounding box center [559, 461] width 86 height 30
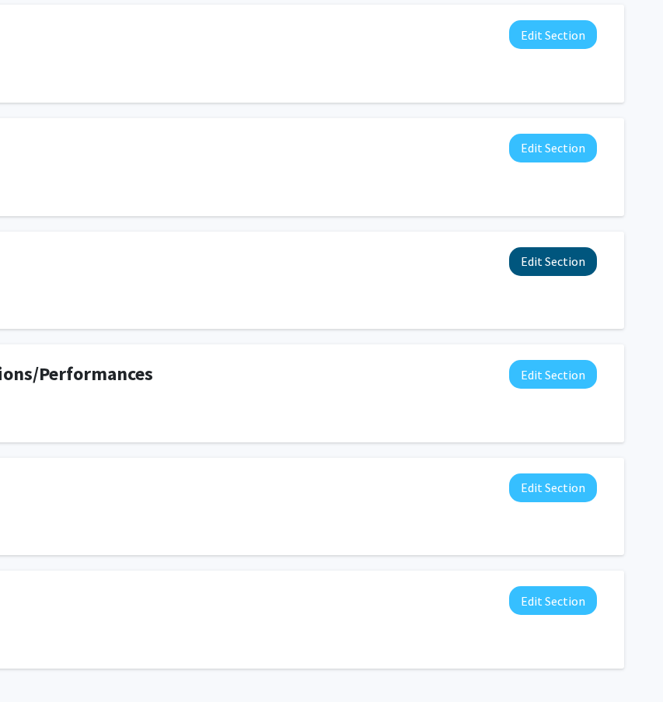
click at [548, 264] on button "Edit Section" at bounding box center [553, 261] width 88 height 29
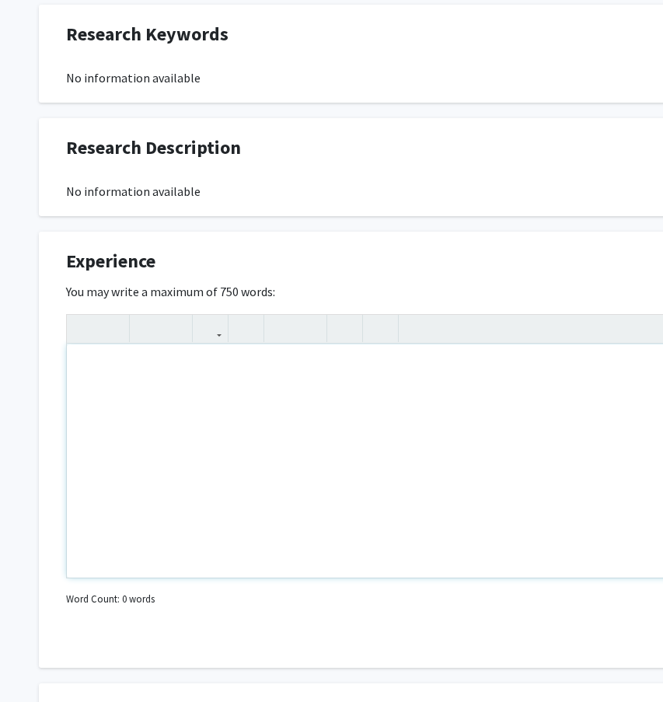
click at [280, 398] on div "Note to users with screen readers: Please deactivate our accessibility plugin f…" at bounding box center [467, 461] width 800 height 233
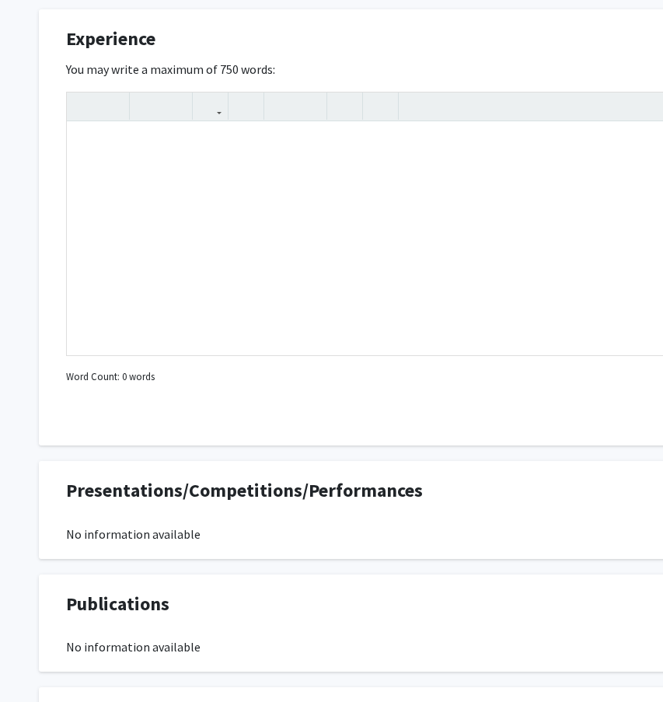
scroll to position [1006, 0]
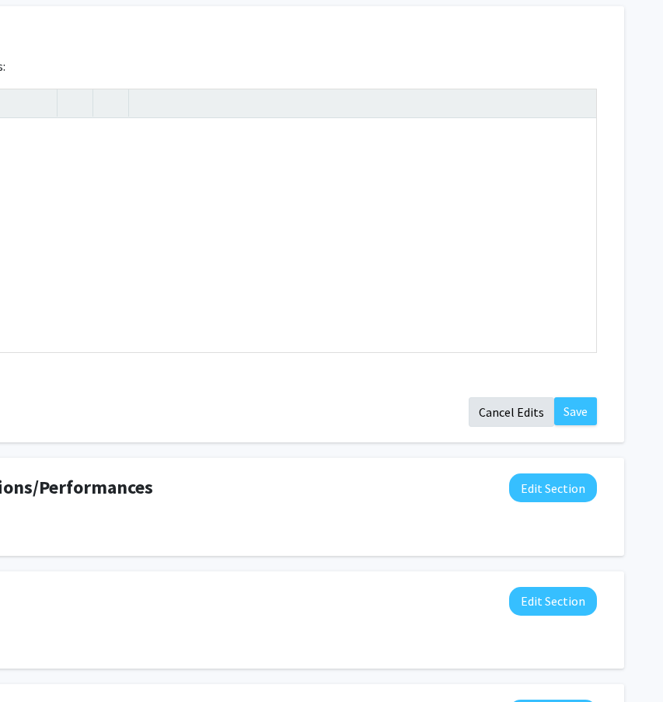
click at [509, 419] on button "Cancel Edits" at bounding box center [512, 412] width 86 height 30
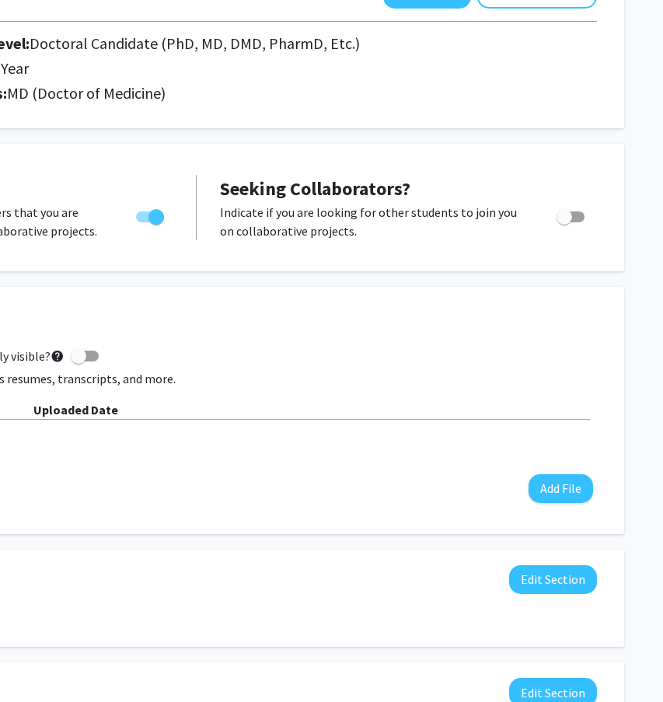
scroll to position [124, 270]
click at [562, 488] on button "Add File" at bounding box center [561, 488] width 65 height 29
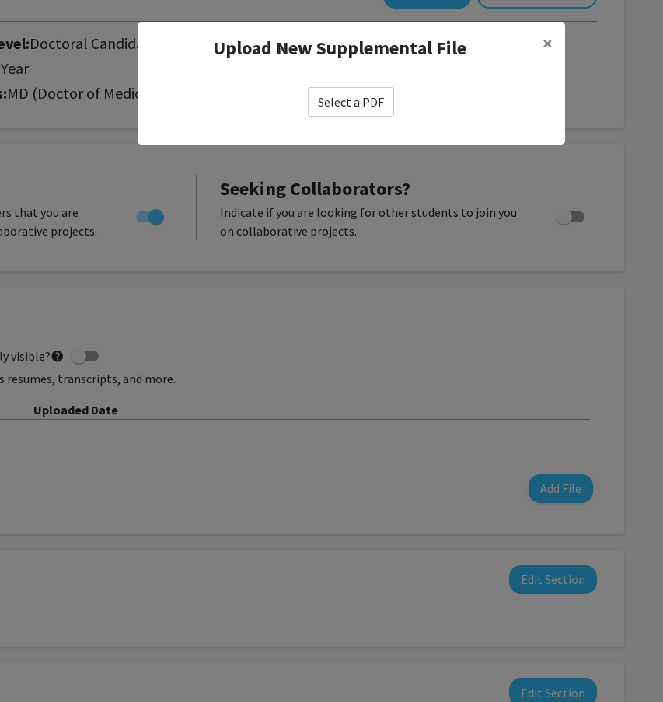
click at [350, 103] on label "Select a PDF" at bounding box center [351, 102] width 86 height 30
click at [0, 0] on input "Select a PDF" at bounding box center [0, 0] width 0 height 0
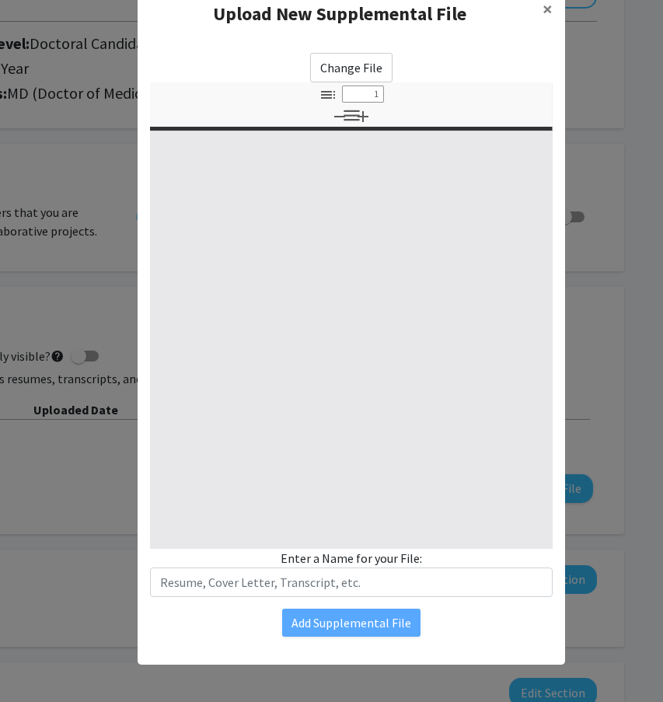
scroll to position [34, 0]
click at [355, 574] on input "text" at bounding box center [351, 583] width 403 height 30
type input "0"
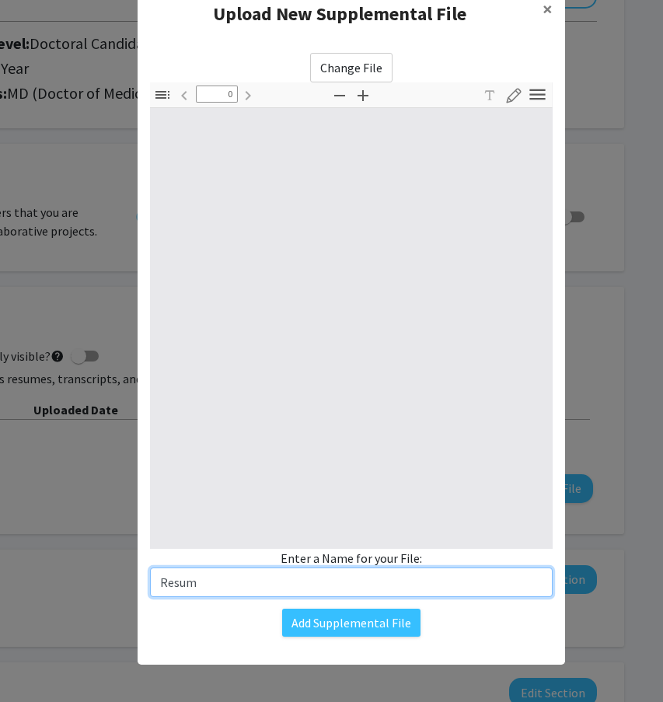
type input "Resume"
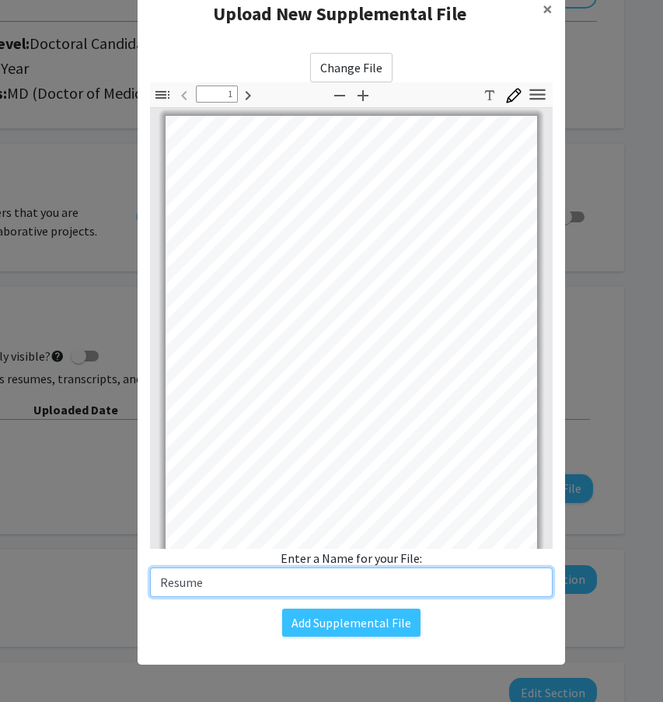
scroll to position [0, 0]
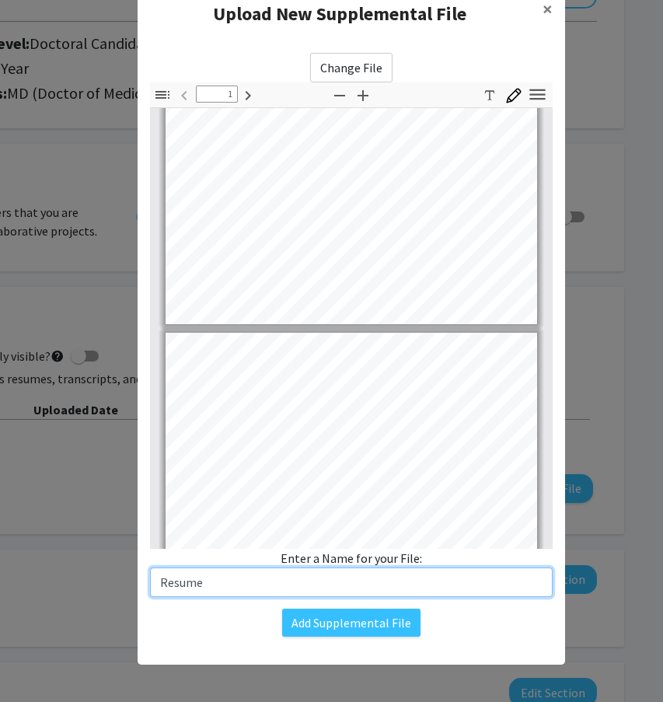
type input "2"
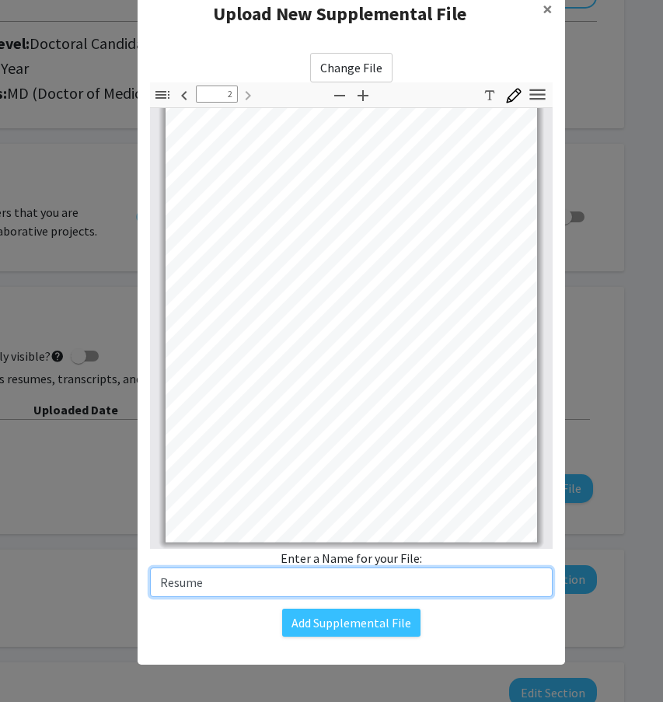
scroll to position [544, 0]
type input "Resume"
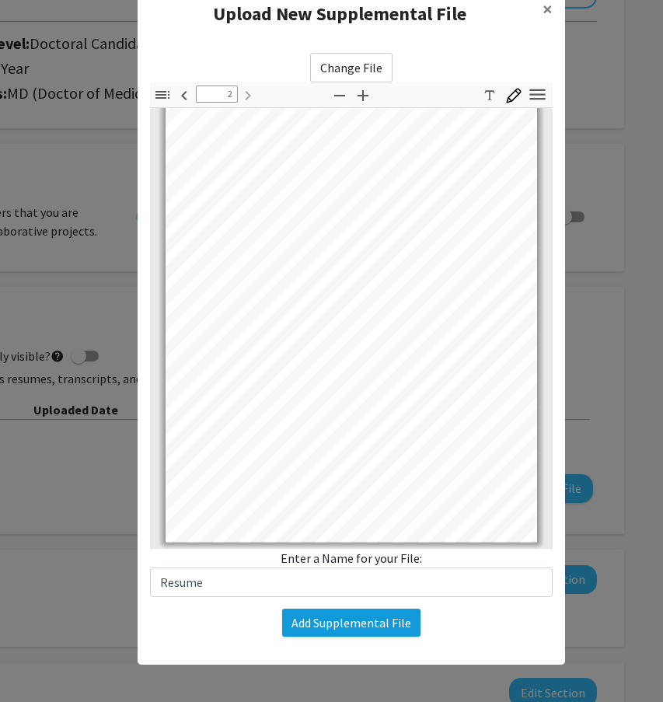
click at [372, 628] on button "Add Supplemental File" at bounding box center [351, 623] width 138 height 28
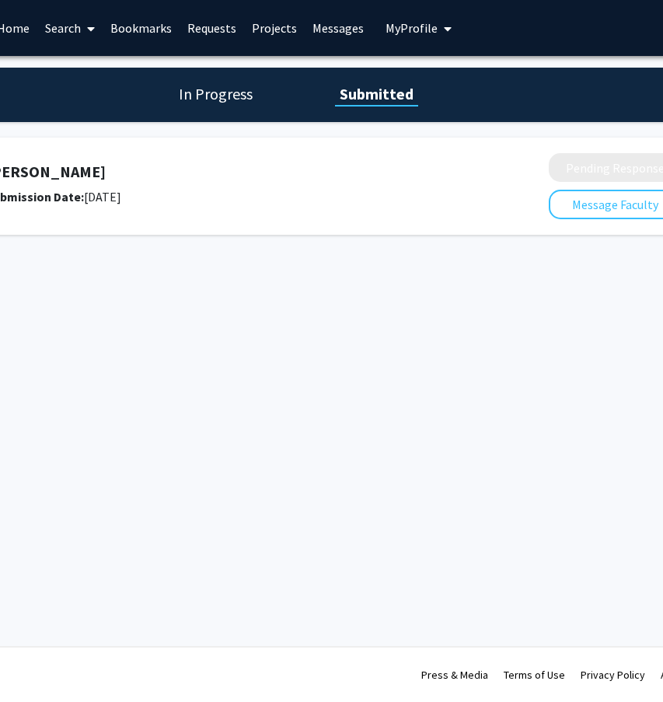
scroll to position [0, 270]
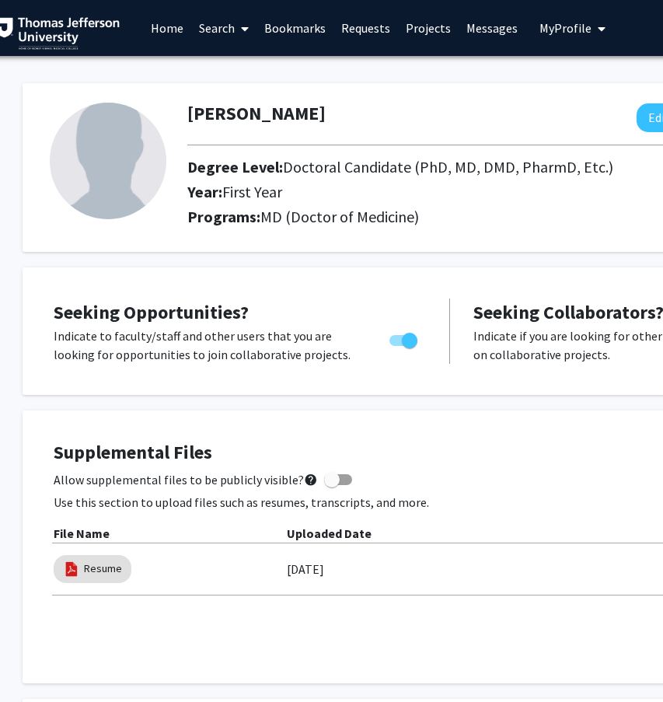
scroll to position [0, 18]
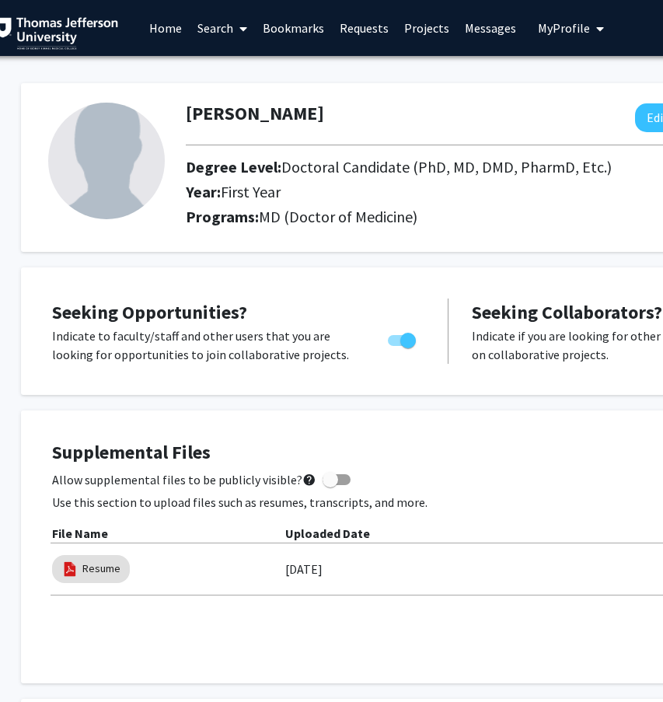
click at [416, 135] on div at bounding box center [517, 145] width 687 height 26
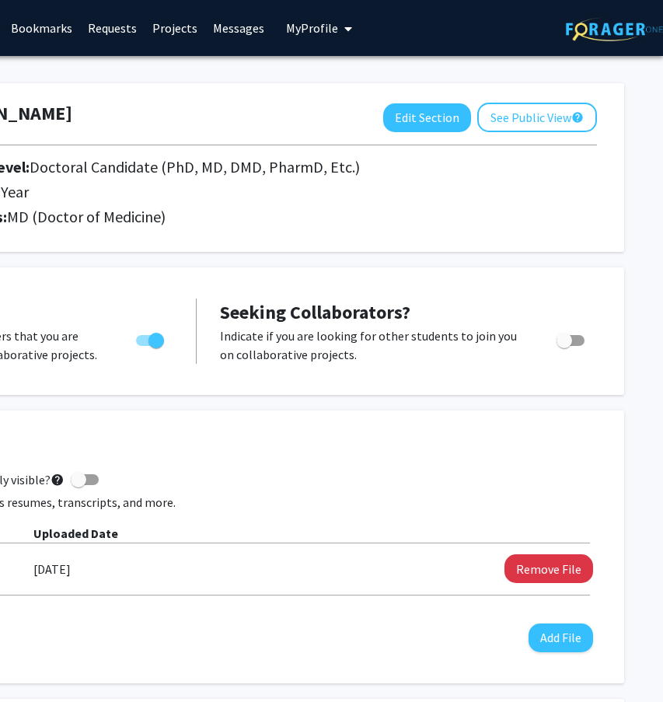
scroll to position [0, 270]
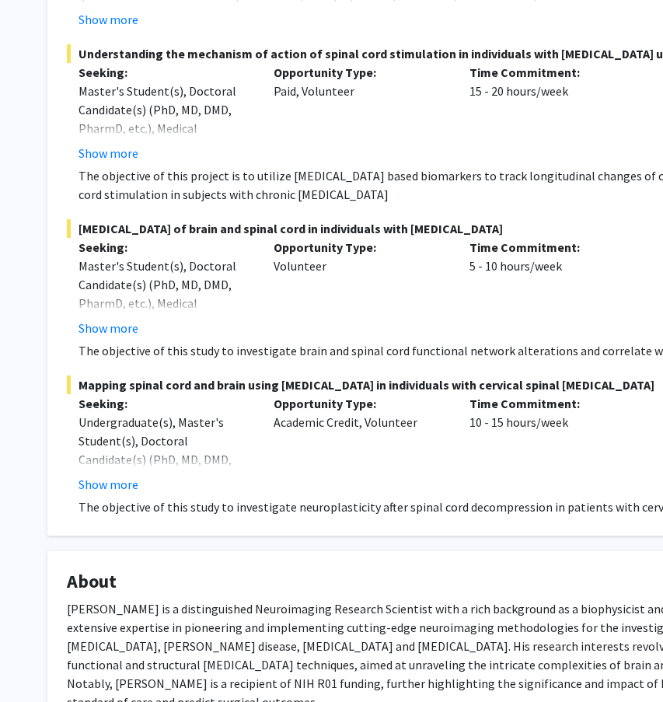
scroll to position [711, 4]
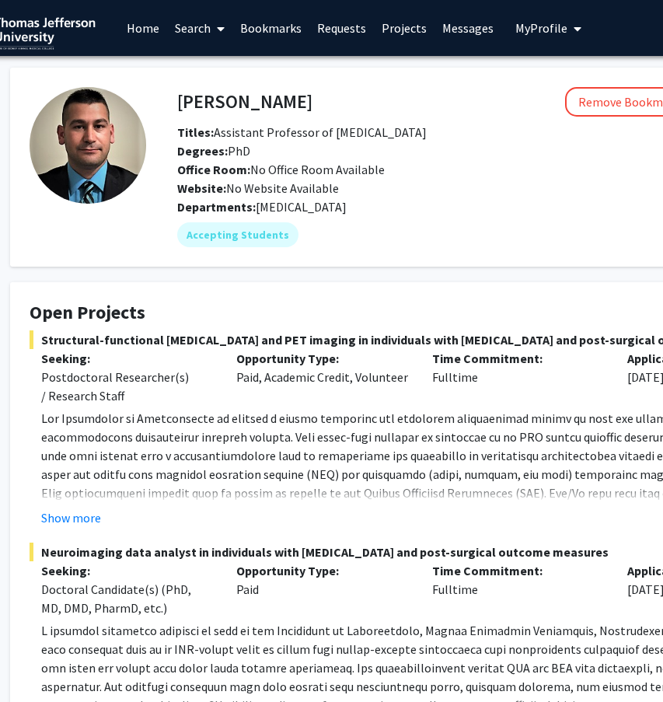
scroll to position [0, 30]
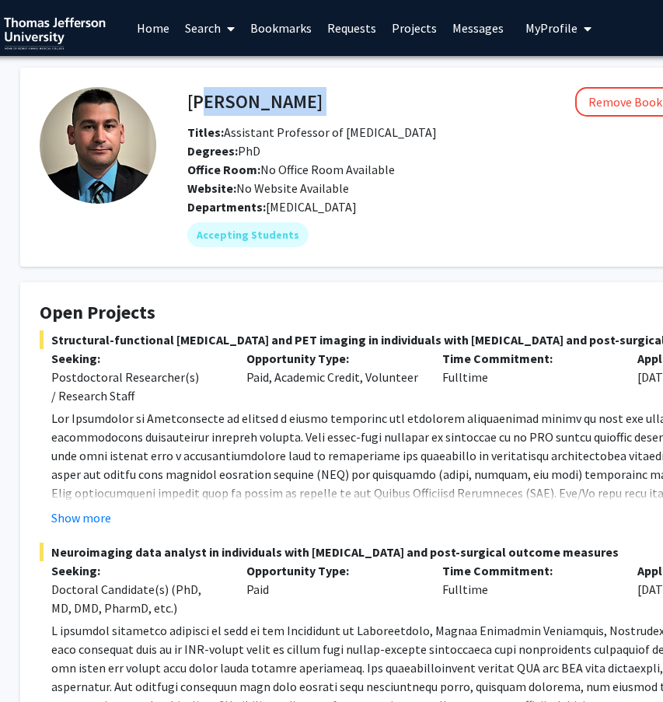
drag, startPoint x: 313, startPoint y: 100, endPoint x: 194, endPoint y: 100, distance: 119.0
click at [194, 100] on div "[PERSON_NAME] Remove Bookmark Compose Request" at bounding box center [510, 102] width 669 height 30
drag, startPoint x: 190, startPoint y: 100, endPoint x: 323, endPoint y: 100, distance: 133.0
click at [323, 100] on div "[PERSON_NAME] Remove Bookmark Compose Request" at bounding box center [510, 102] width 669 height 30
copy h4 "[PERSON_NAME]"
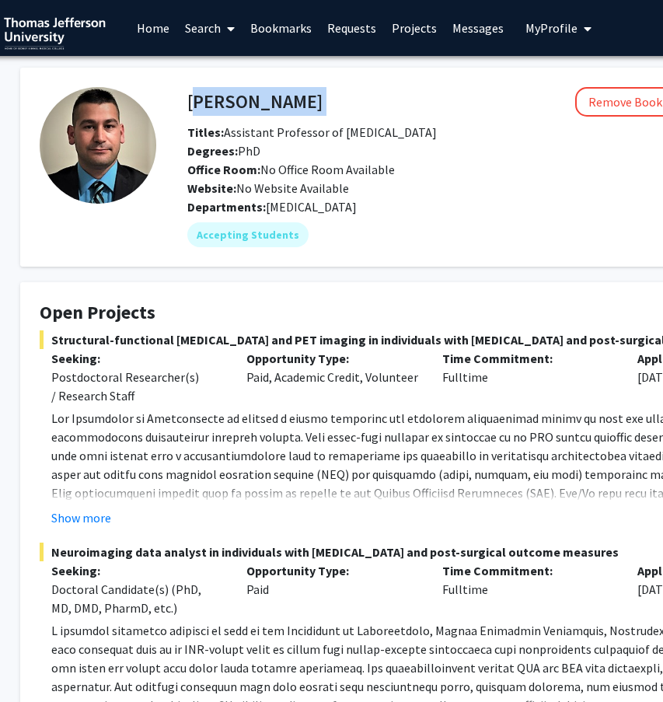
click at [469, 307] on h4 "Open Projects" at bounding box center [436, 313] width 793 height 23
